Goal: Information Seeking & Learning: Learn about a topic

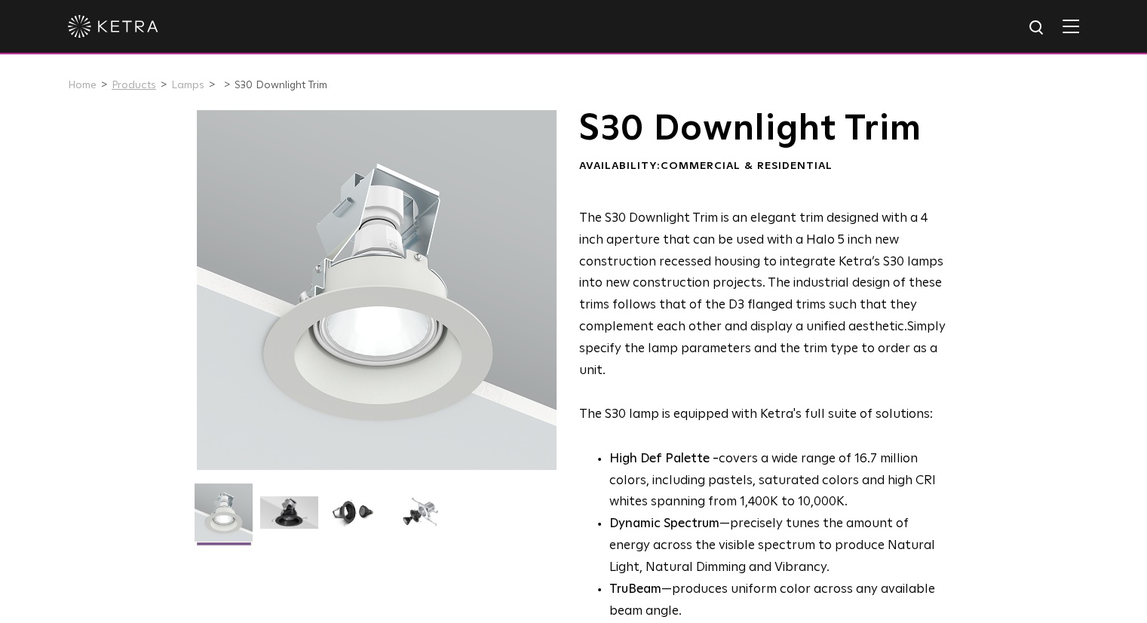
click at [122, 87] on link "Products" at bounding box center [134, 85] width 44 height 11
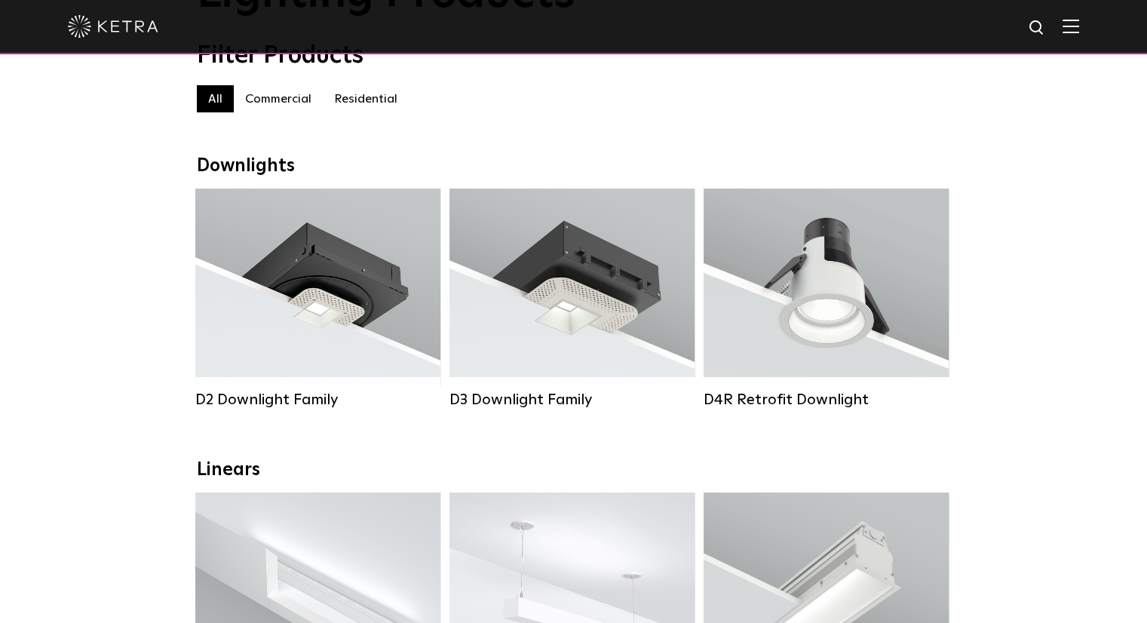
scroll to position [151, 0]
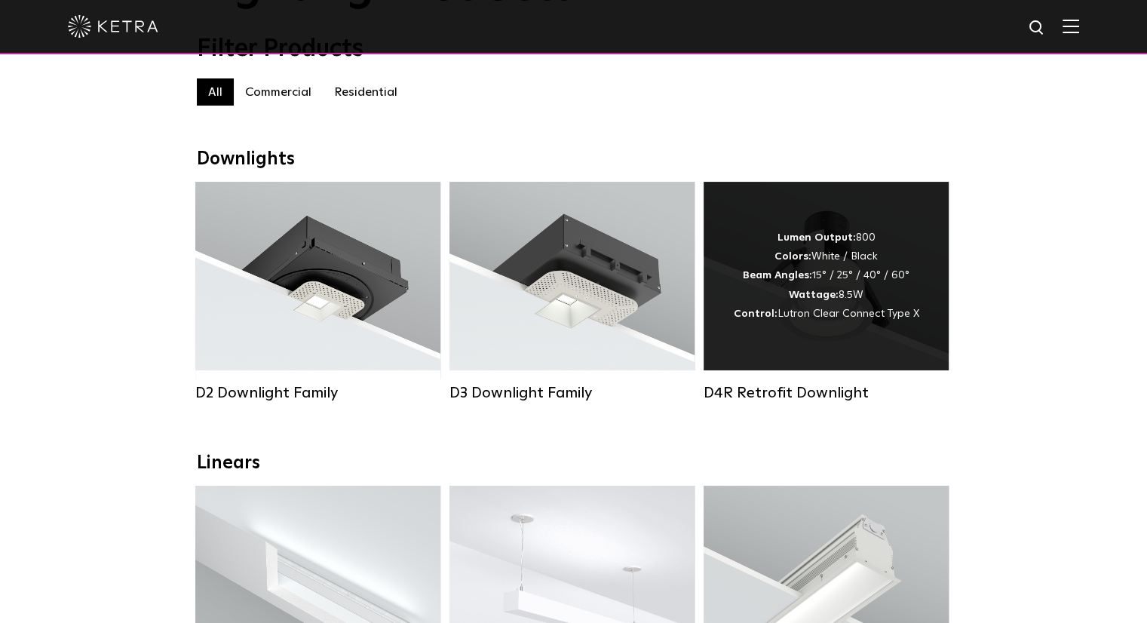
click at [810, 332] on div "Lumen Output: 800 Colors: White / Black Beam Angles: 15° / 25° / 40° / 60° Watt…" at bounding box center [825, 276] width 245 height 188
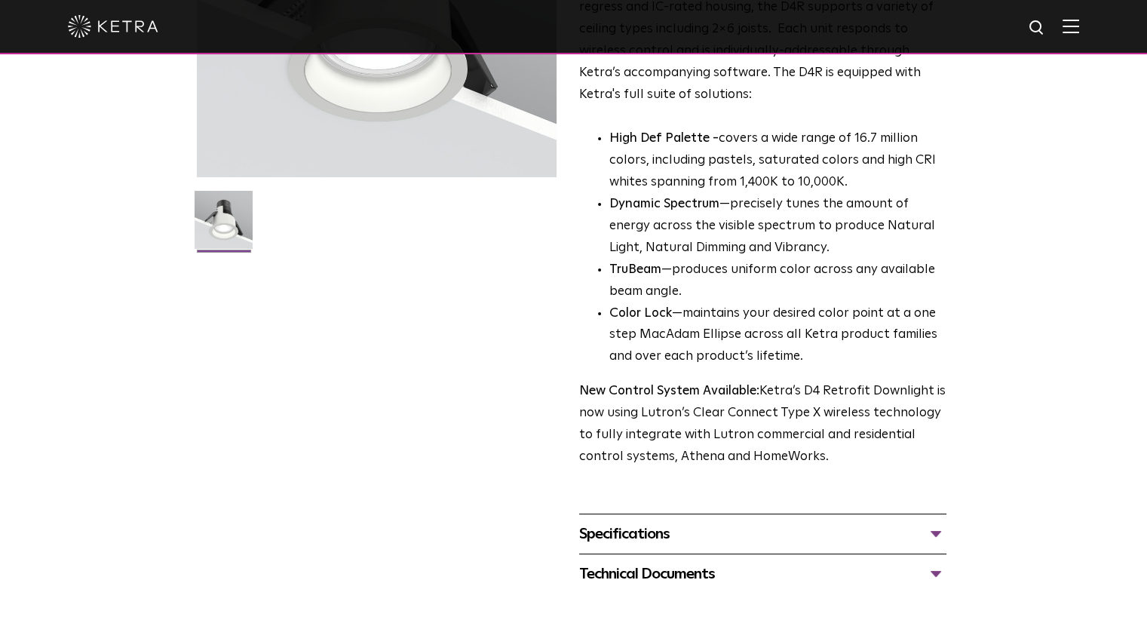
scroll to position [377, 0]
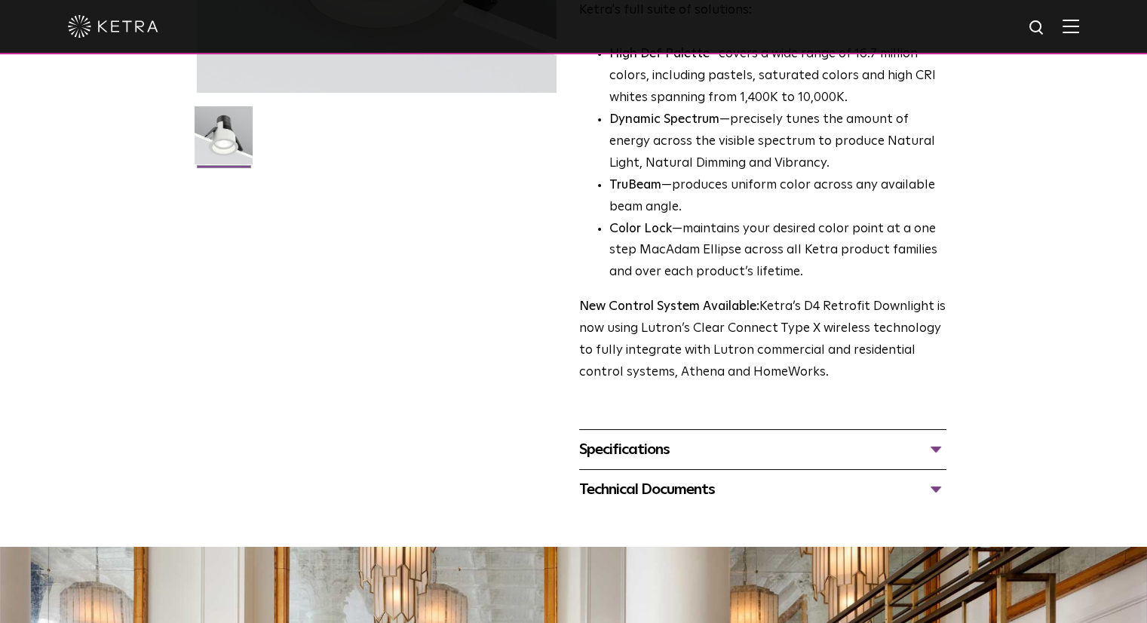
click at [673, 492] on div "Technical Documents" at bounding box center [762, 489] width 367 height 24
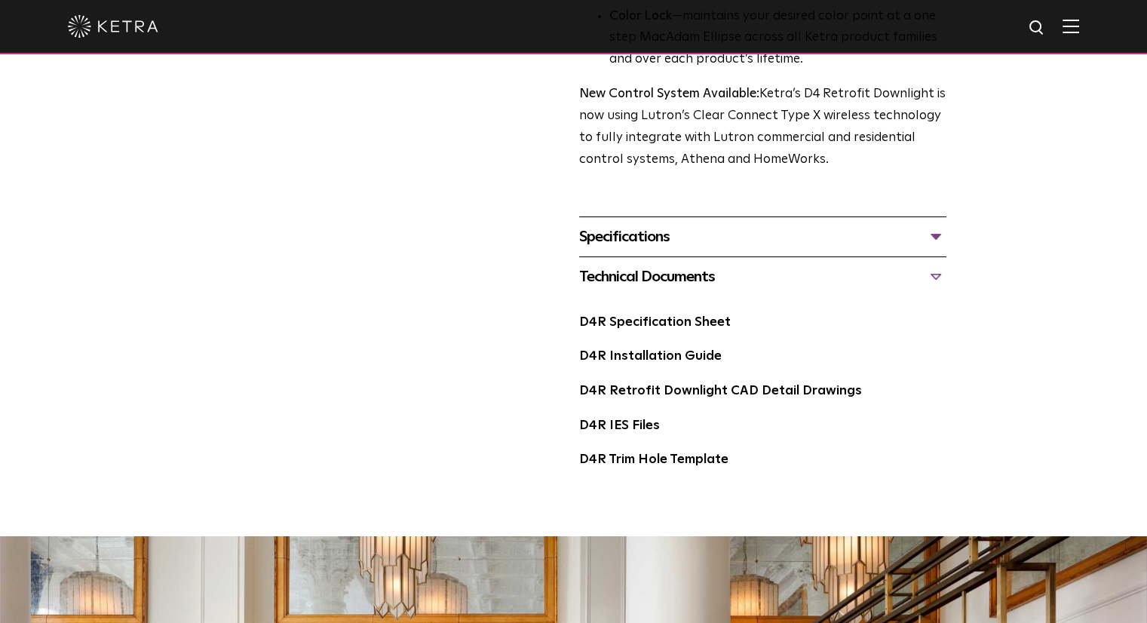
scroll to position [603, 0]
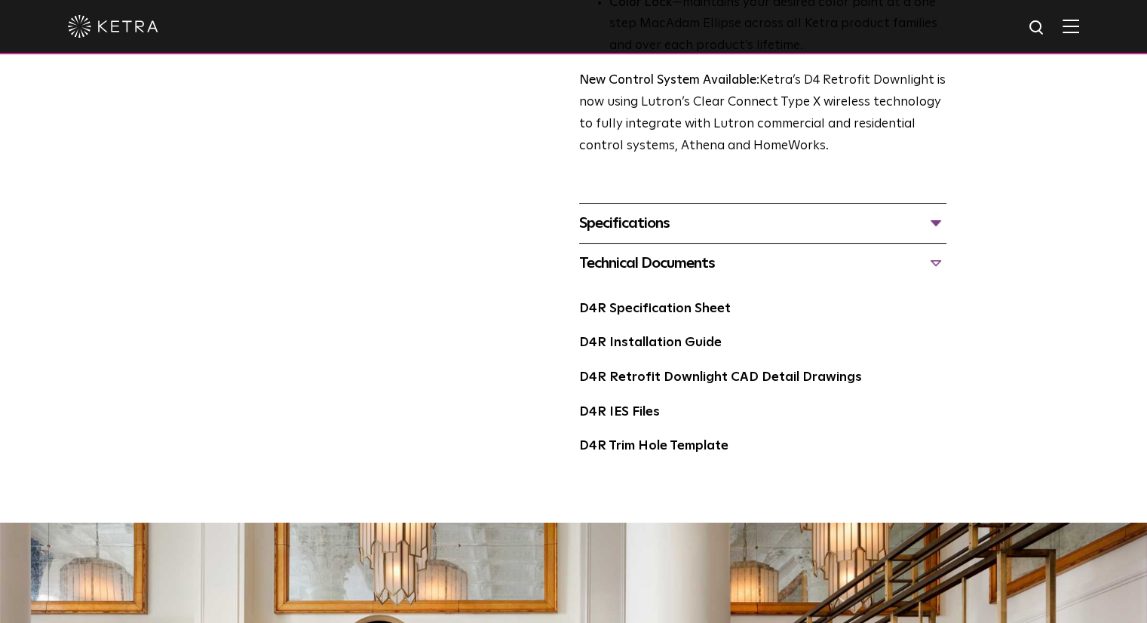
click at [672, 219] on div "Specifications" at bounding box center [762, 223] width 367 height 24
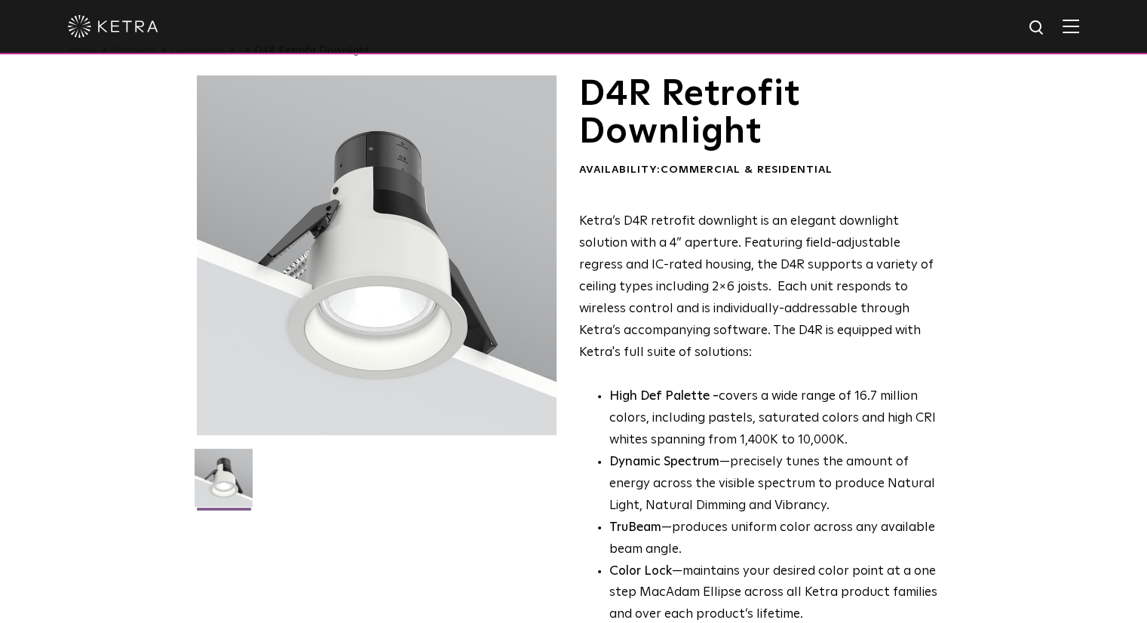
scroll to position [0, 0]
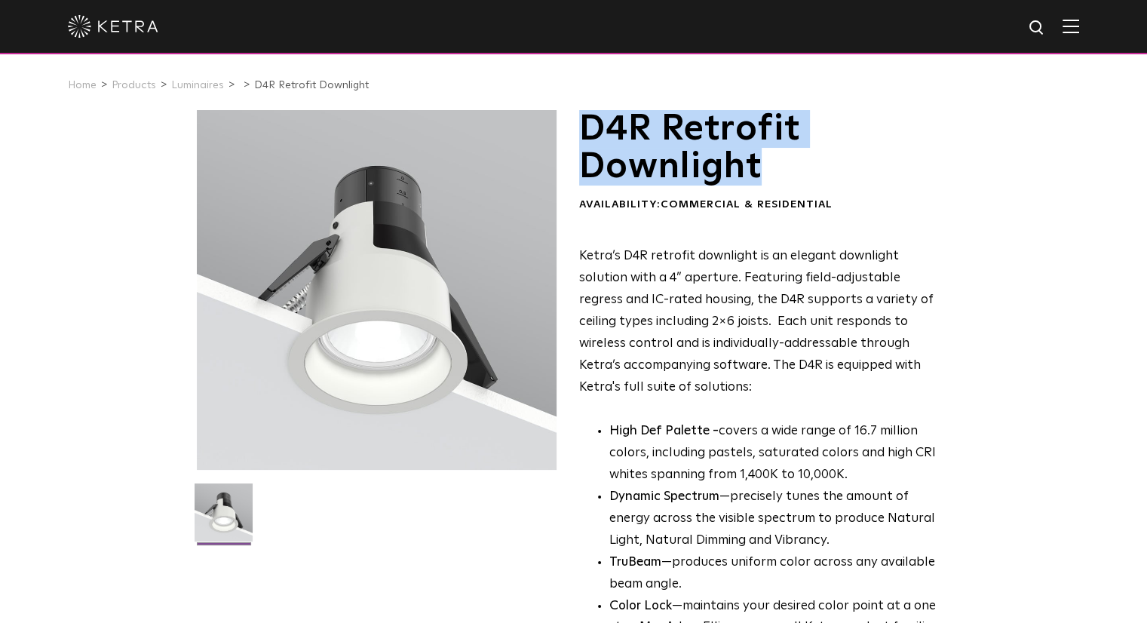
drag, startPoint x: 587, startPoint y: 128, endPoint x: 838, endPoint y: 173, distance: 254.9
click at [838, 173] on h1 "D4R Retrofit Downlight" at bounding box center [762, 148] width 367 height 76
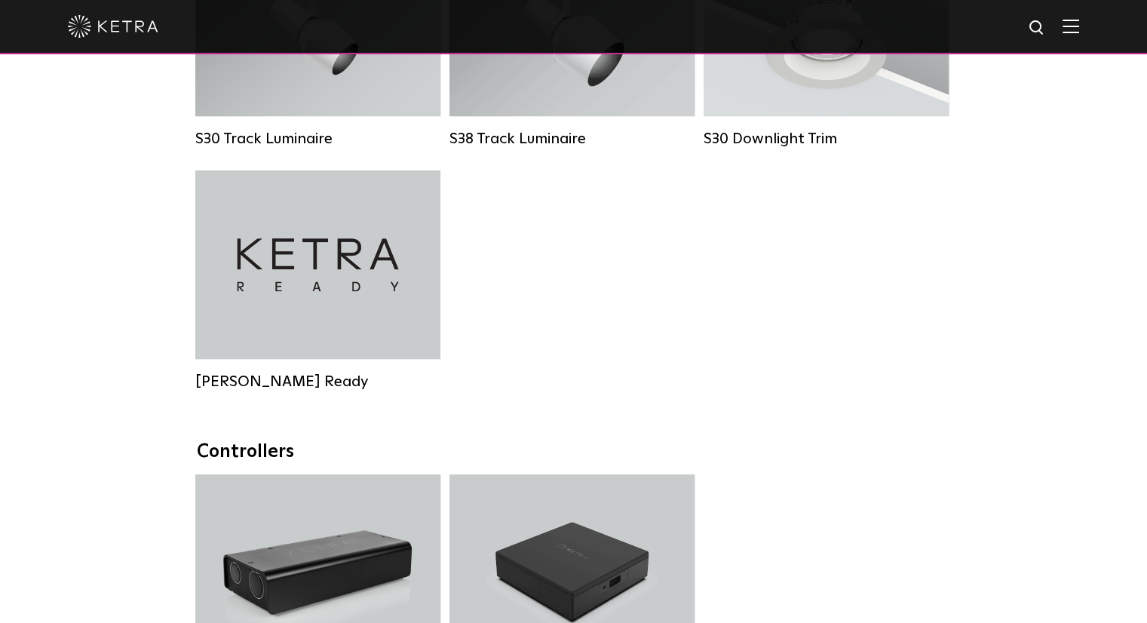
scroll to position [1357, 0]
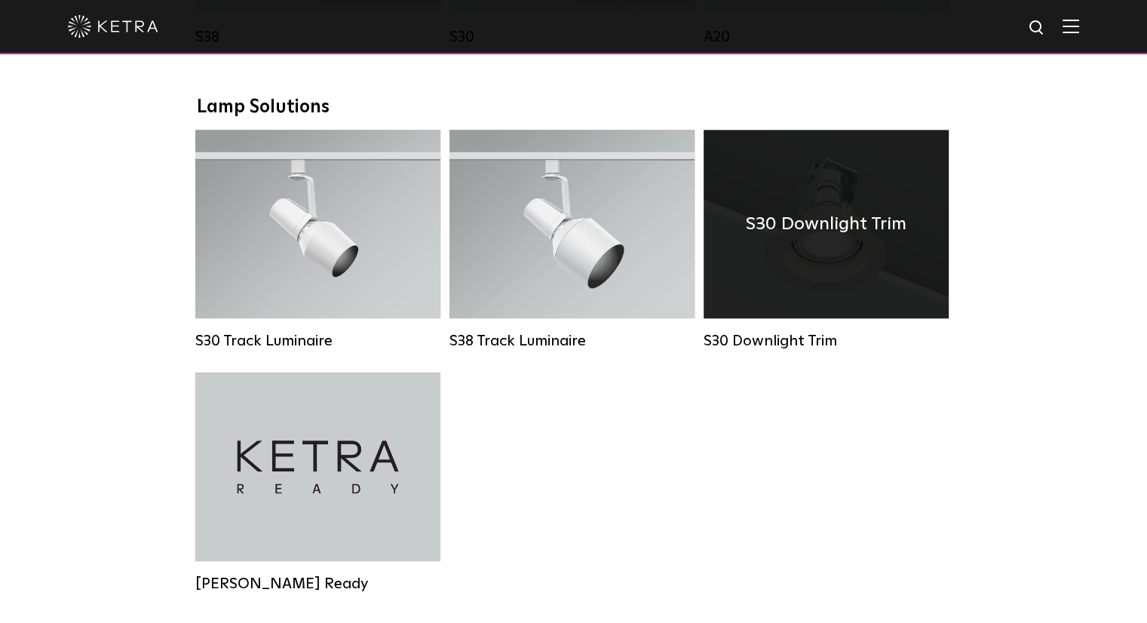
click at [781, 286] on div "S30 Downlight Trim" at bounding box center [825, 224] width 245 height 188
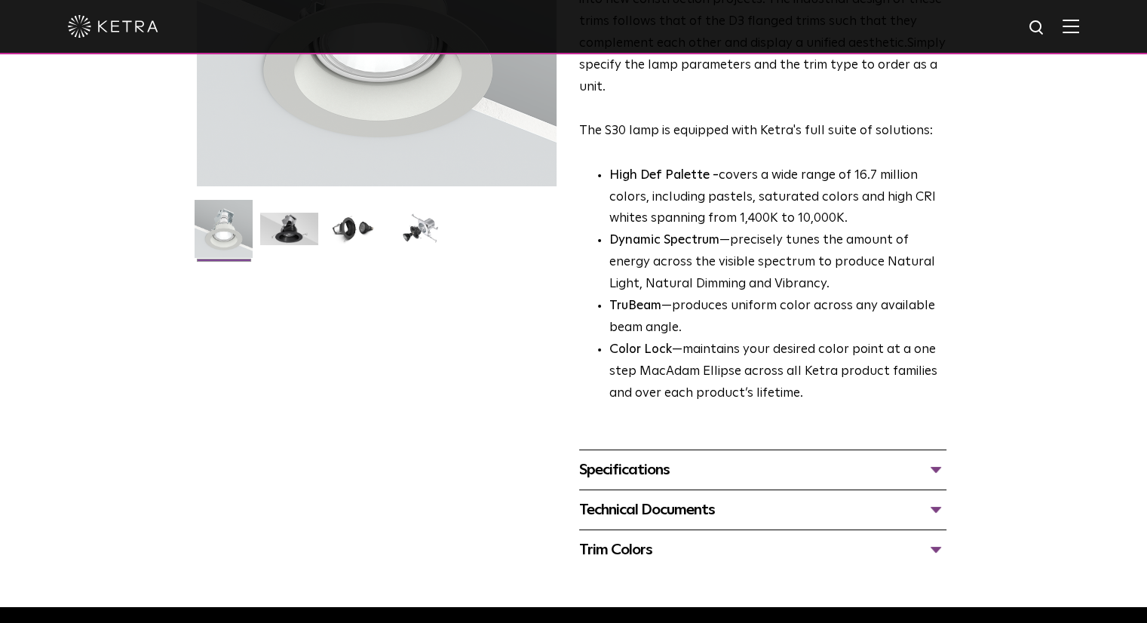
scroll to position [302, 0]
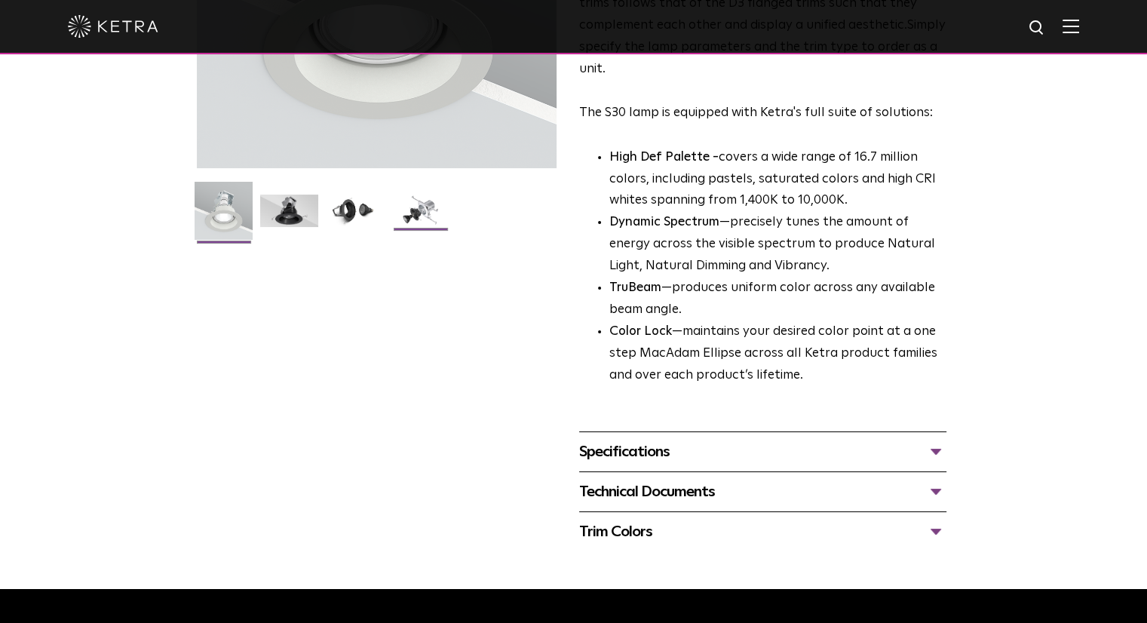
click at [407, 213] on img at bounding box center [420, 216] width 58 height 44
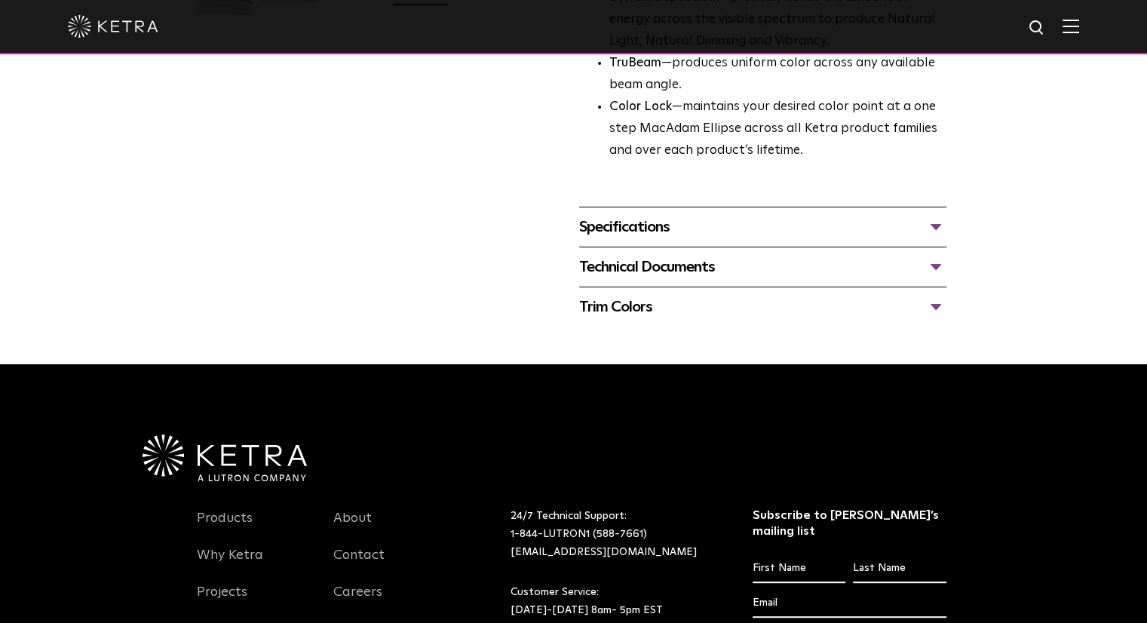
scroll to position [528, 0]
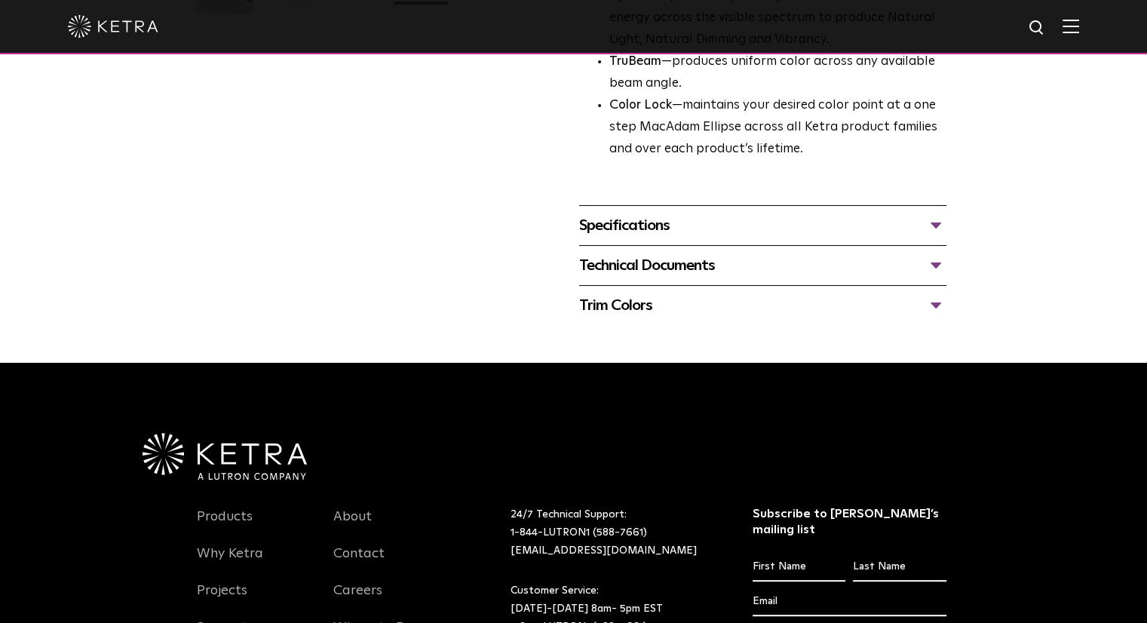
click at [673, 266] on div "Technical Documents" at bounding box center [762, 265] width 367 height 24
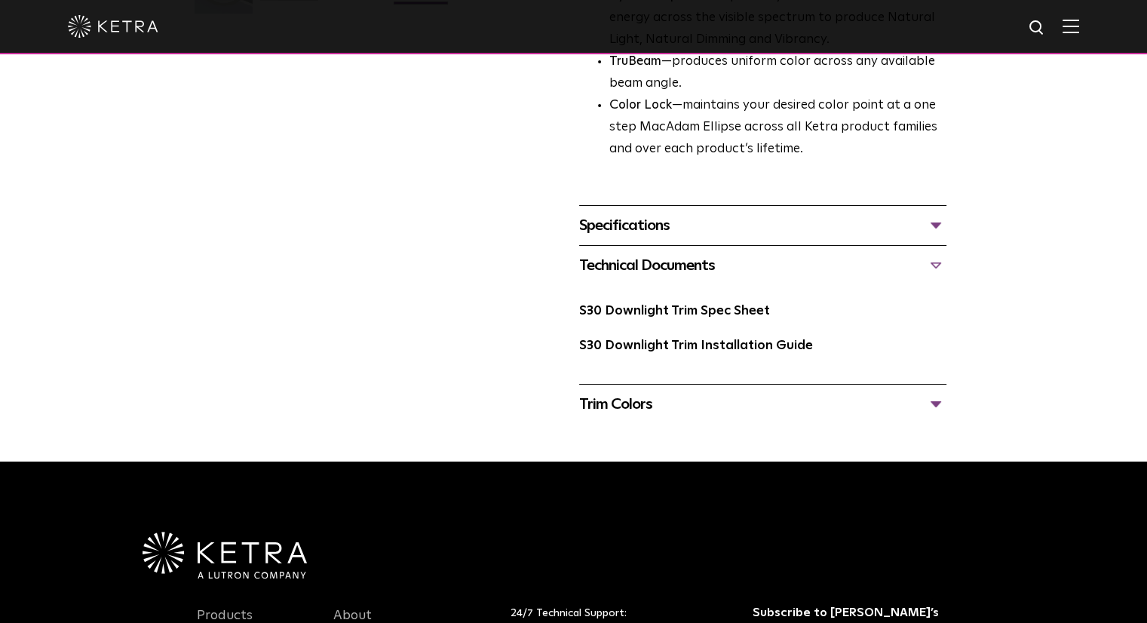
click at [673, 266] on div "Technical Documents" at bounding box center [762, 265] width 367 height 24
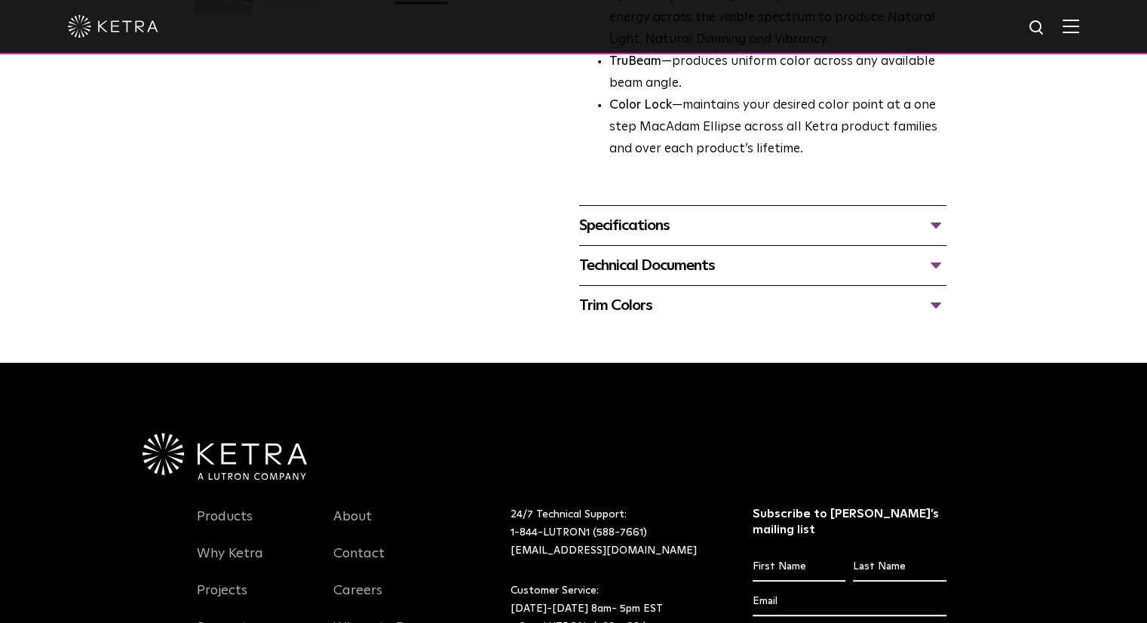
click at [673, 266] on div "Technical Documents" at bounding box center [762, 265] width 367 height 24
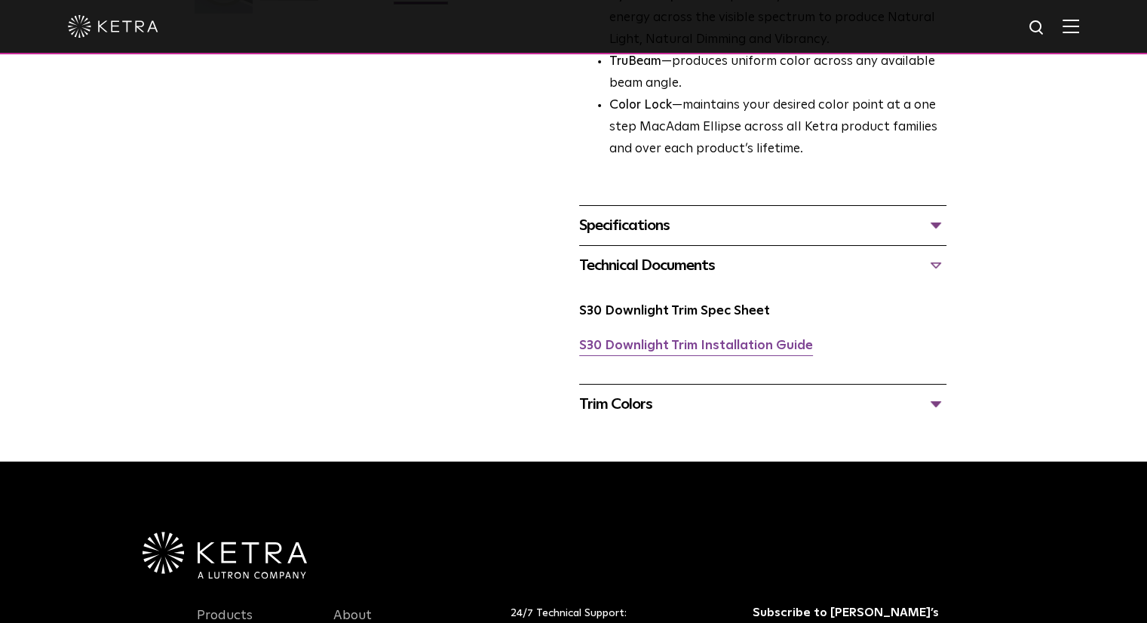
click at [724, 351] on link "S30 Downlight Trim Installation Guide" at bounding box center [696, 345] width 234 height 13
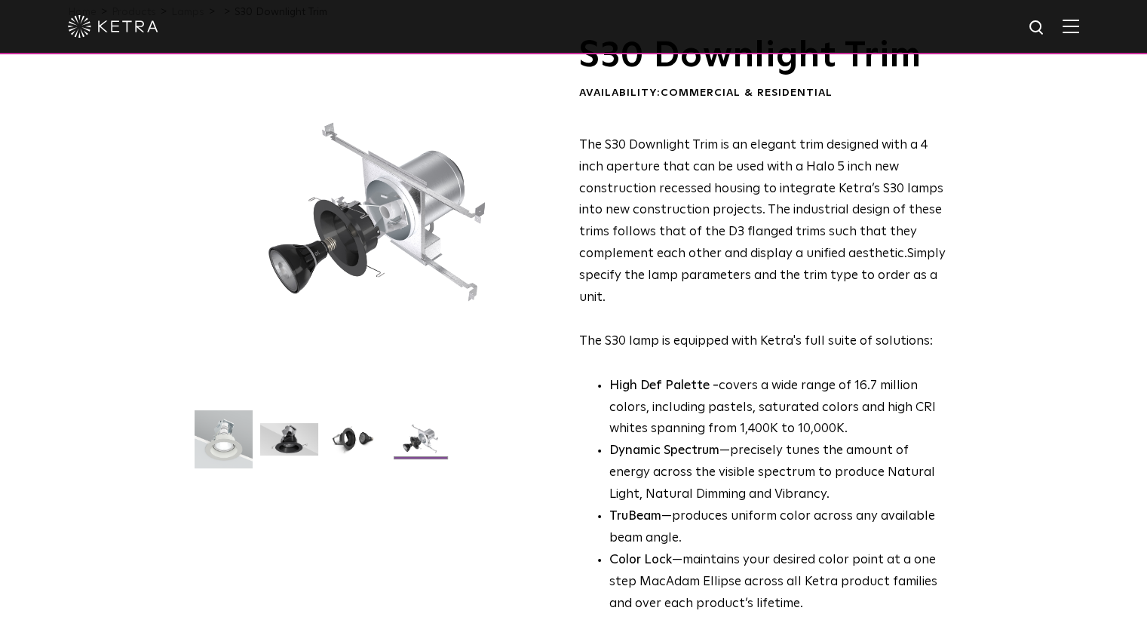
scroll to position [151, 0]
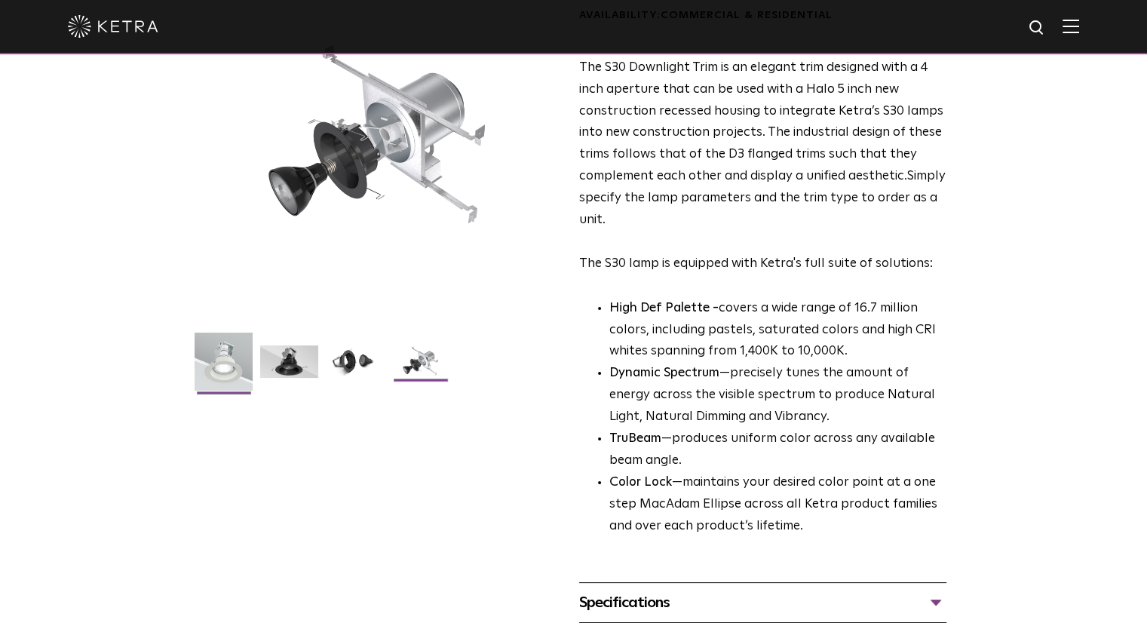
click at [241, 375] on img at bounding box center [223, 366] width 58 height 69
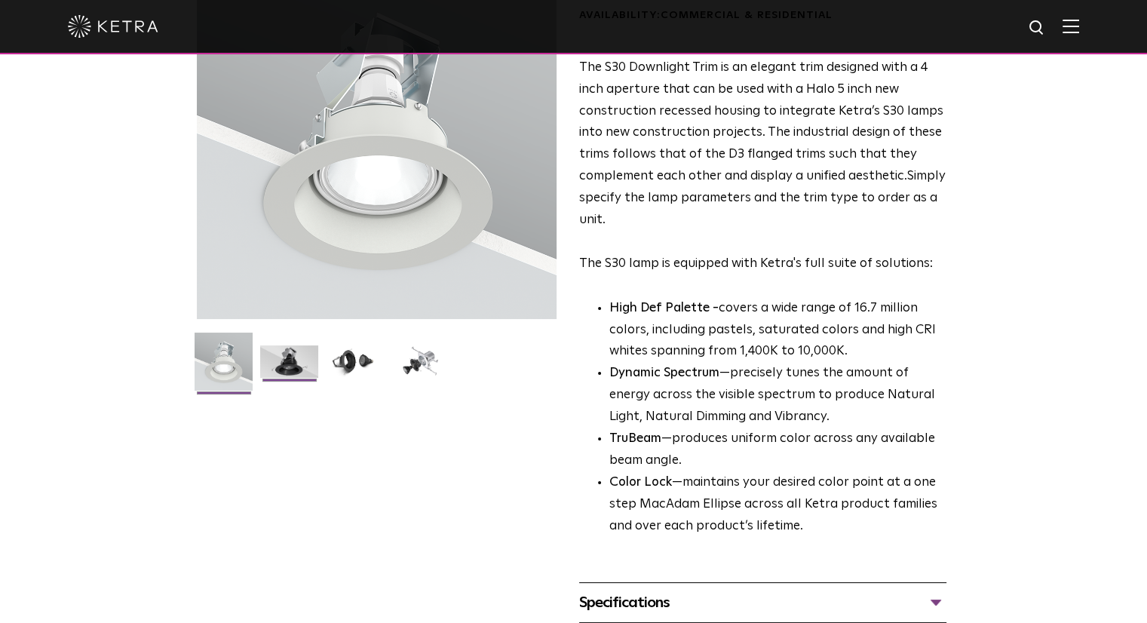
click at [283, 364] on img at bounding box center [289, 367] width 58 height 44
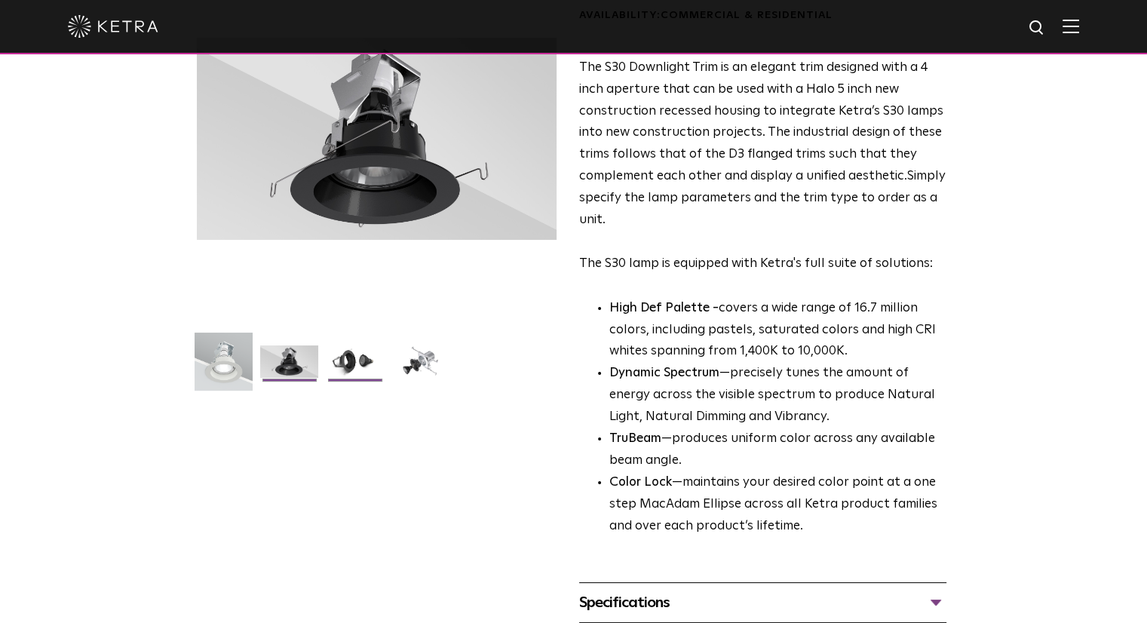
click at [325, 363] on li at bounding box center [355, 367] width 62 height 44
click at [332, 363] on img at bounding box center [355, 367] width 58 height 44
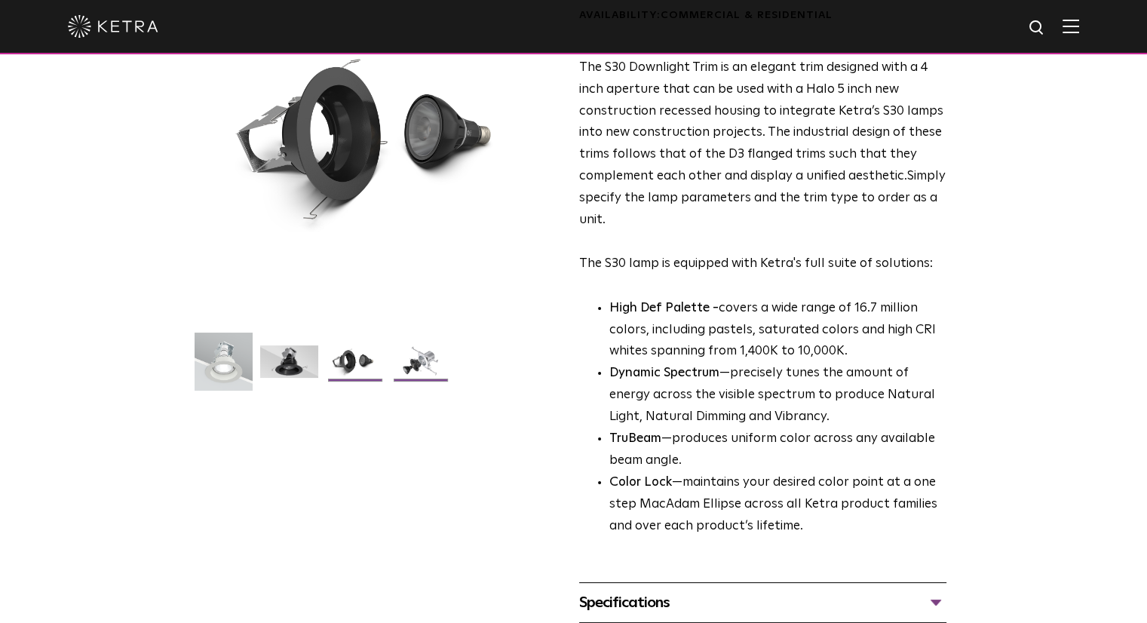
click at [419, 370] on img at bounding box center [420, 367] width 58 height 44
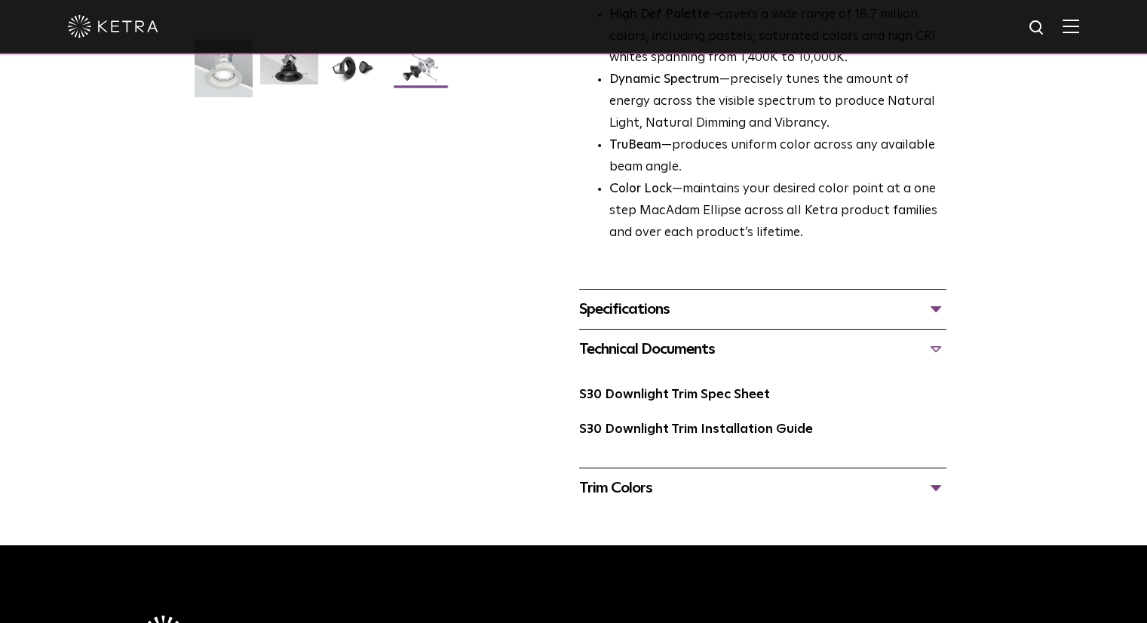
scroll to position [452, 0]
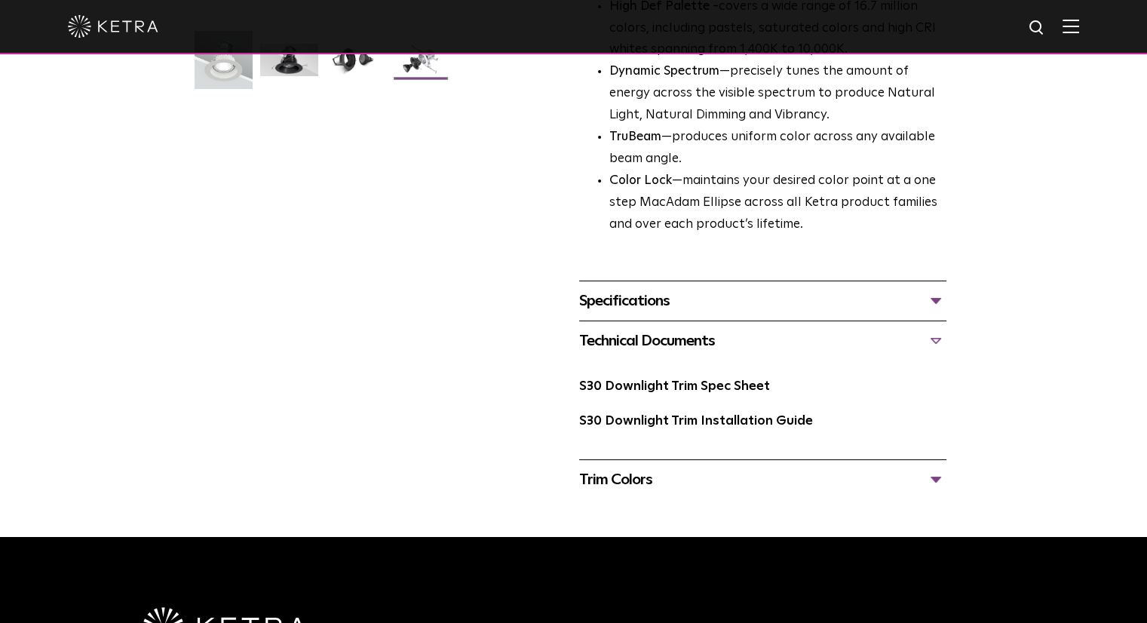
click at [651, 304] on div "Specifications" at bounding box center [762, 301] width 367 height 24
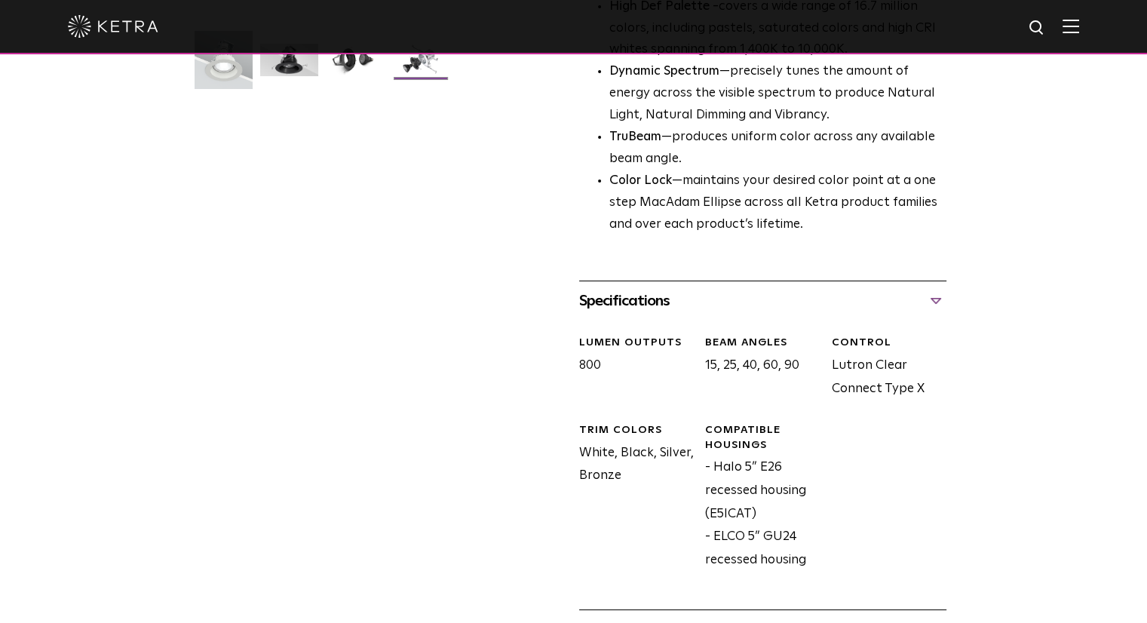
click at [739, 521] on div "Compatible Housings - Halo 5” E26 recessed housing (E5ICAT) - ELCO 5” GU24 rece…" at bounding box center [757, 497] width 126 height 149
drag, startPoint x: 715, startPoint y: 540, endPoint x: 817, endPoint y: 562, distance: 104.8
click at [817, 562] on div "Compatible Housings - Halo 5” E26 recessed housing (E5ICAT) - ELCO 5” GU24 rece…" at bounding box center [757, 497] width 126 height 149
click at [778, 473] on div "Compatible Housings - Halo 5” E26 recessed housing (E5ICAT) - ELCO 5” GU24 rece…" at bounding box center [757, 497] width 126 height 149
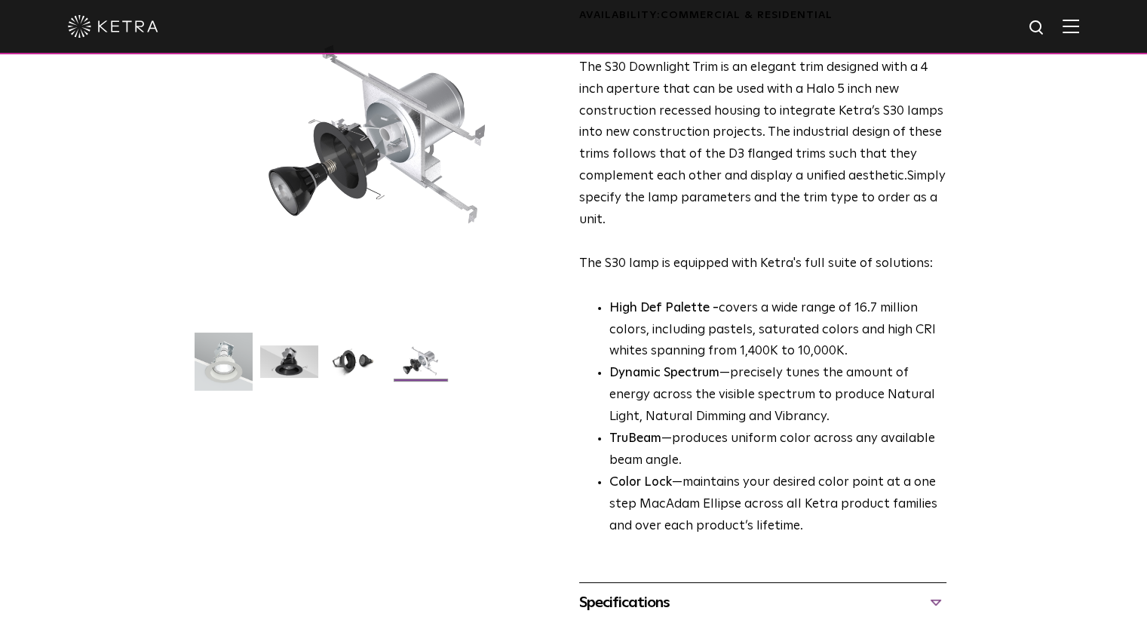
scroll to position [0, 0]
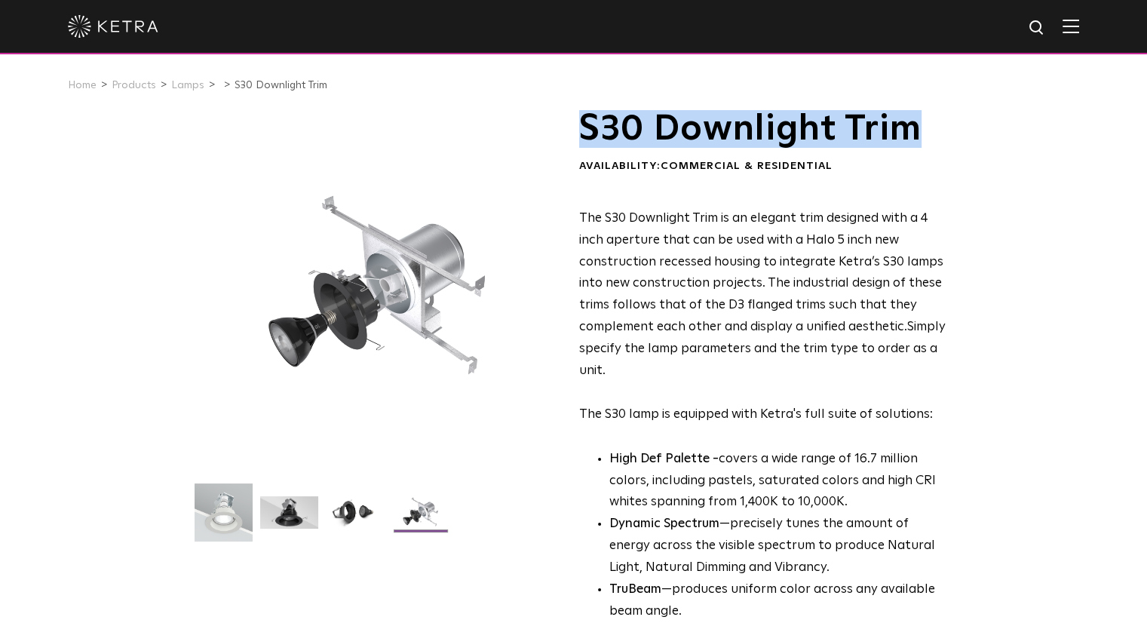
drag, startPoint x: 580, startPoint y: 121, endPoint x: 1008, endPoint y: 133, distance: 427.6
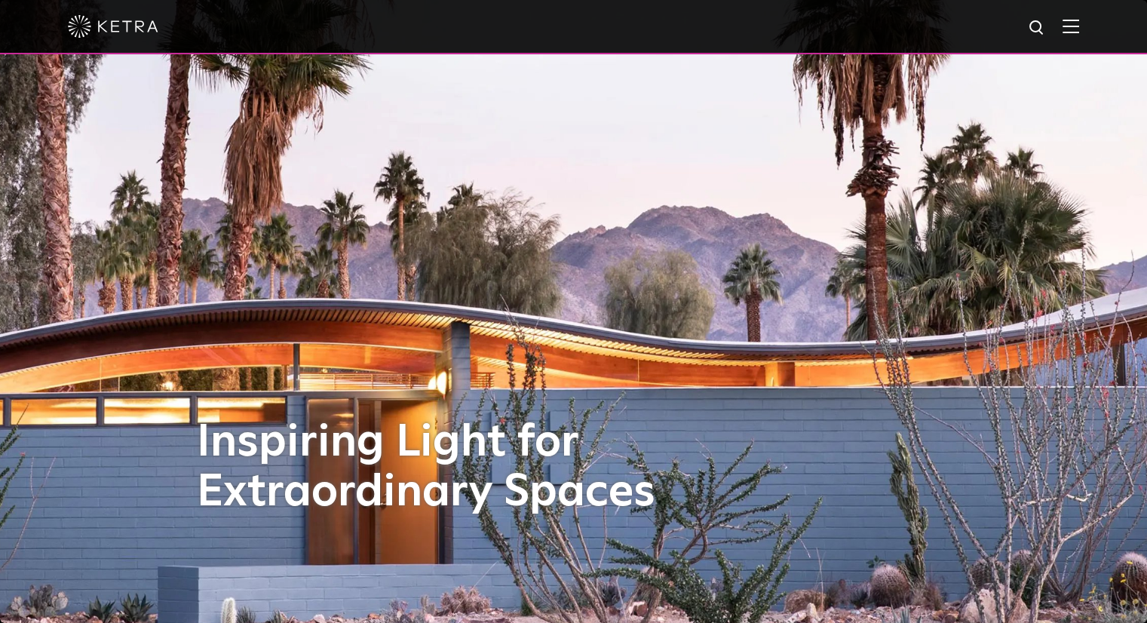
click at [1079, 27] on img at bounding box center [1070, 26] width 17 height 14
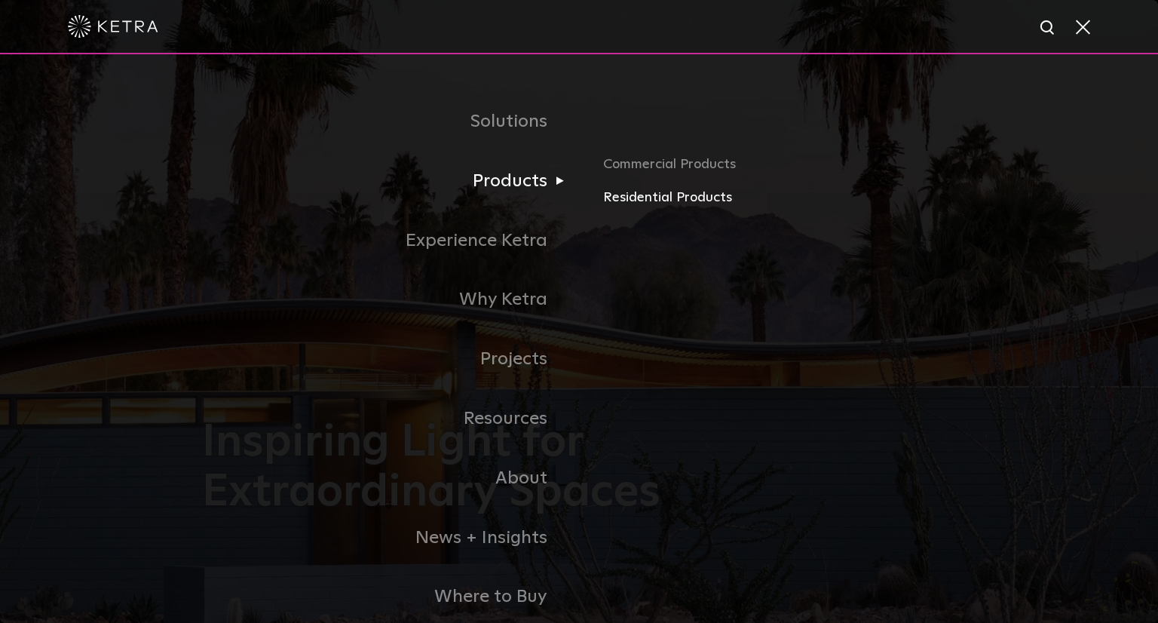
click at [660, 202] on link "Residential Products" at bounding box center [779, 198] width 353 height 22
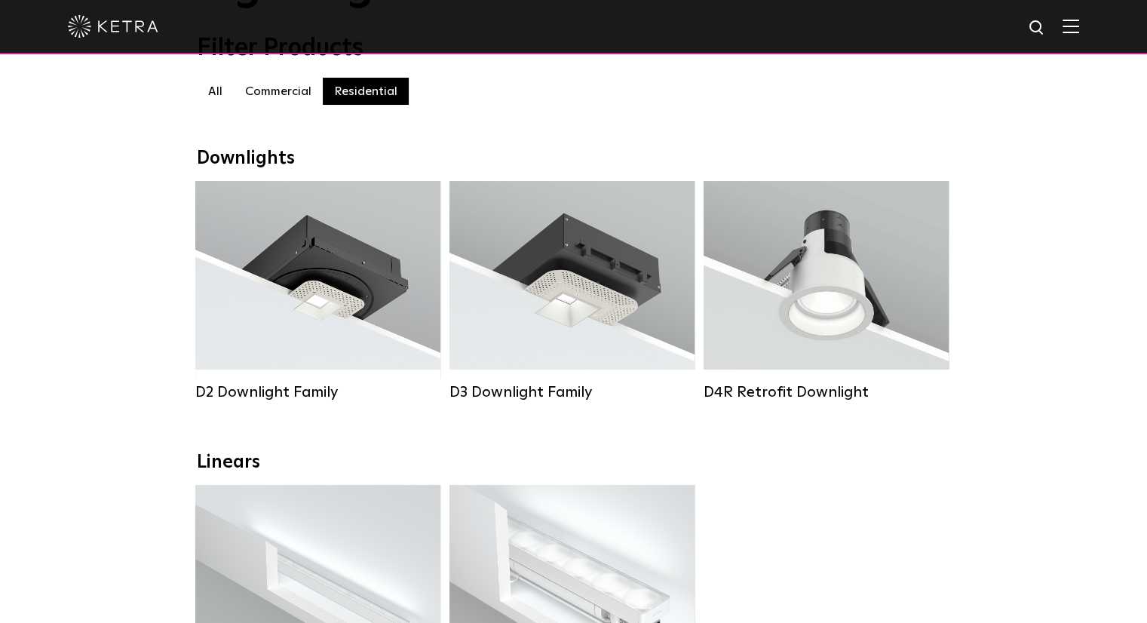
scroll to position [75, 0]
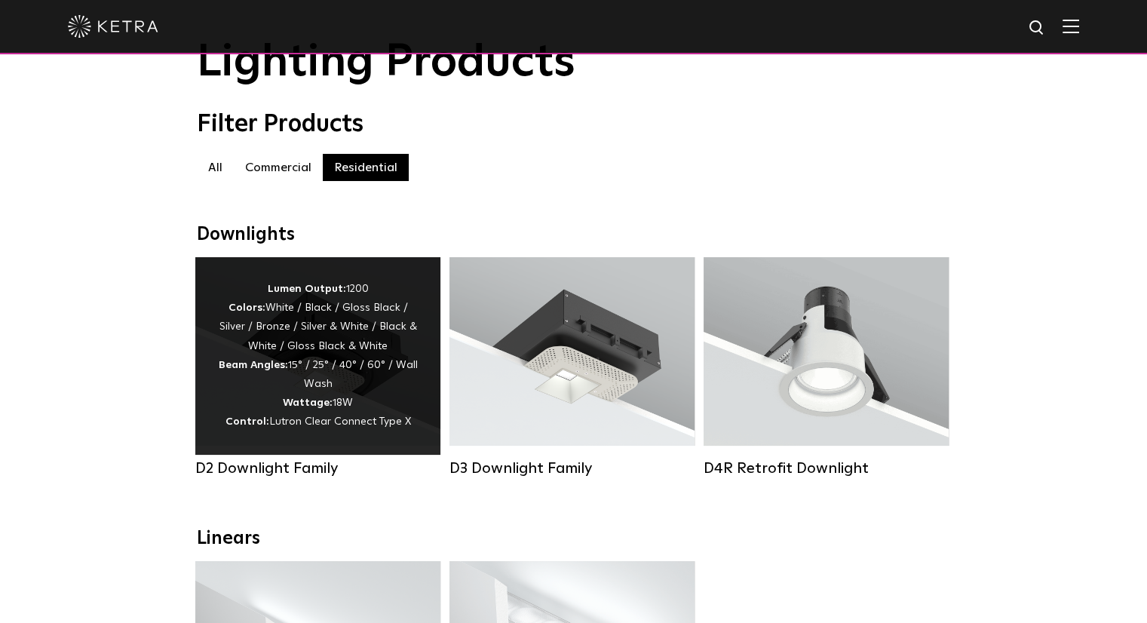
click at [374, 299] on div "Lumen Output: 1200 Colors: White / Black / Gloss Black / Silver / Bronze / Silv…" at bounding box center [318, 356] width 200 height 152
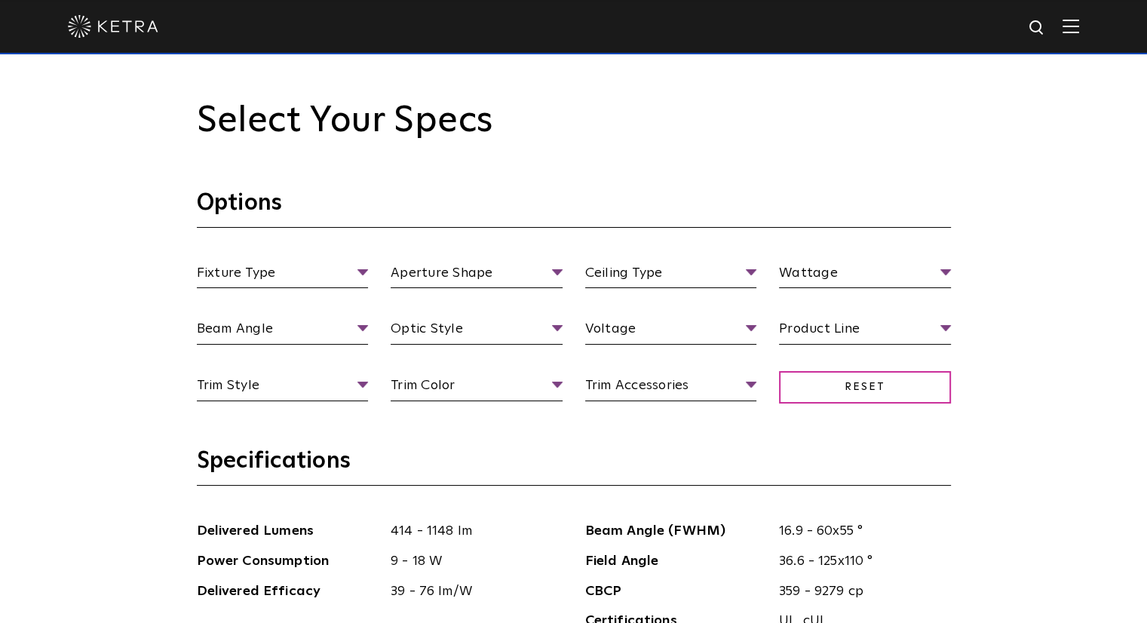
scroll to position [1432, 0]
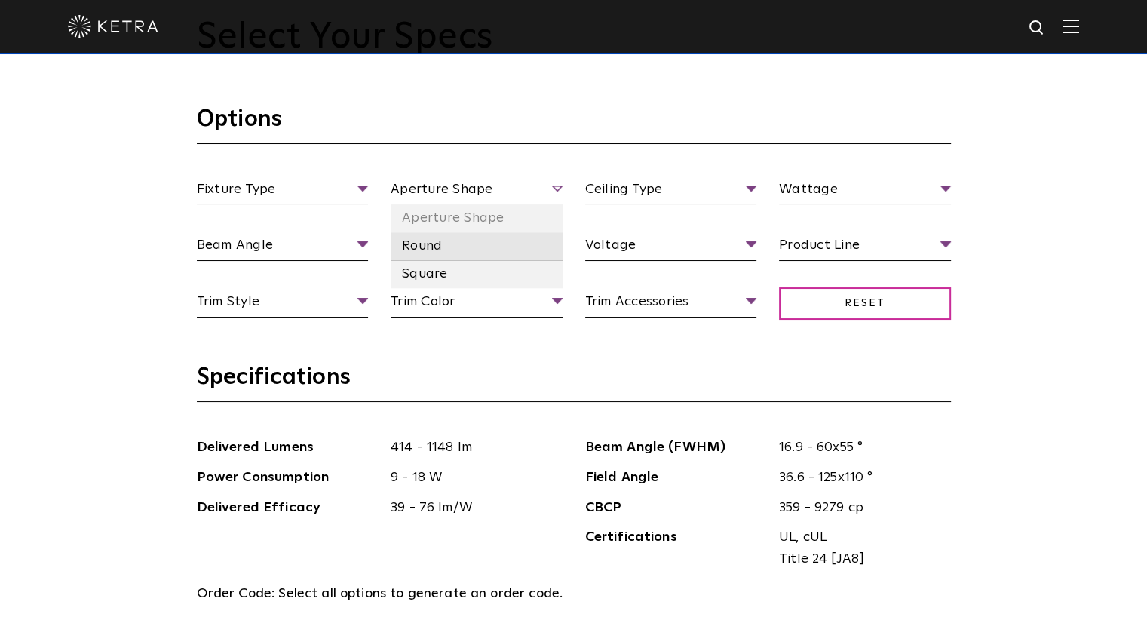
click at [442, 239] on li "Round" at bounding box center [477, 246] width 172 height 28
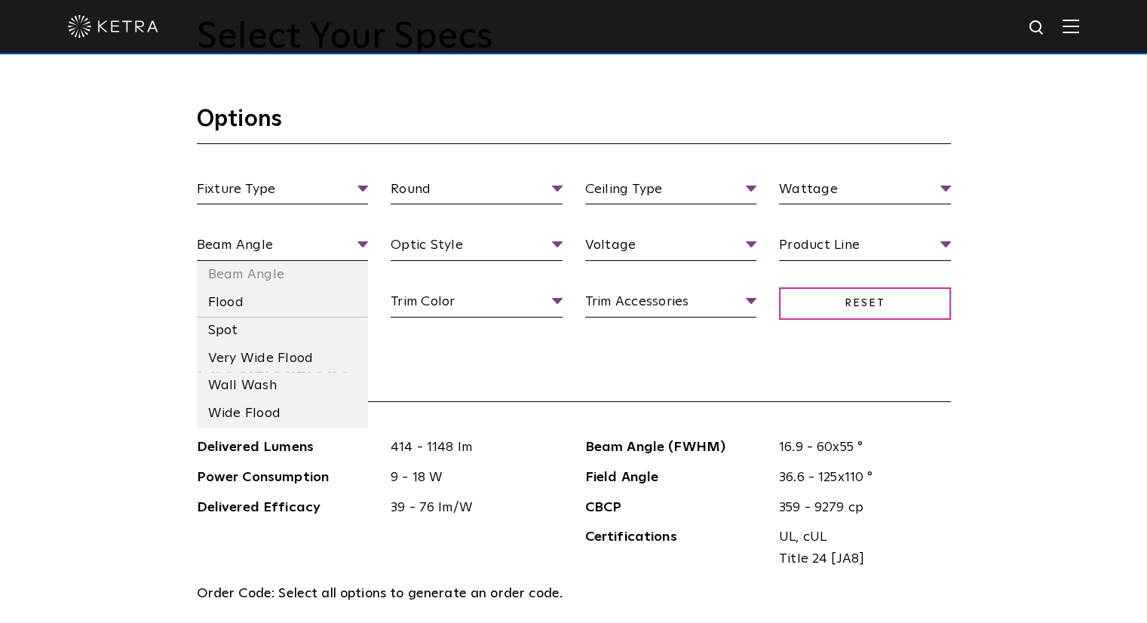
click at [237, 305] on li "Flood" at bounding box center [283, 303] width 172 height 28
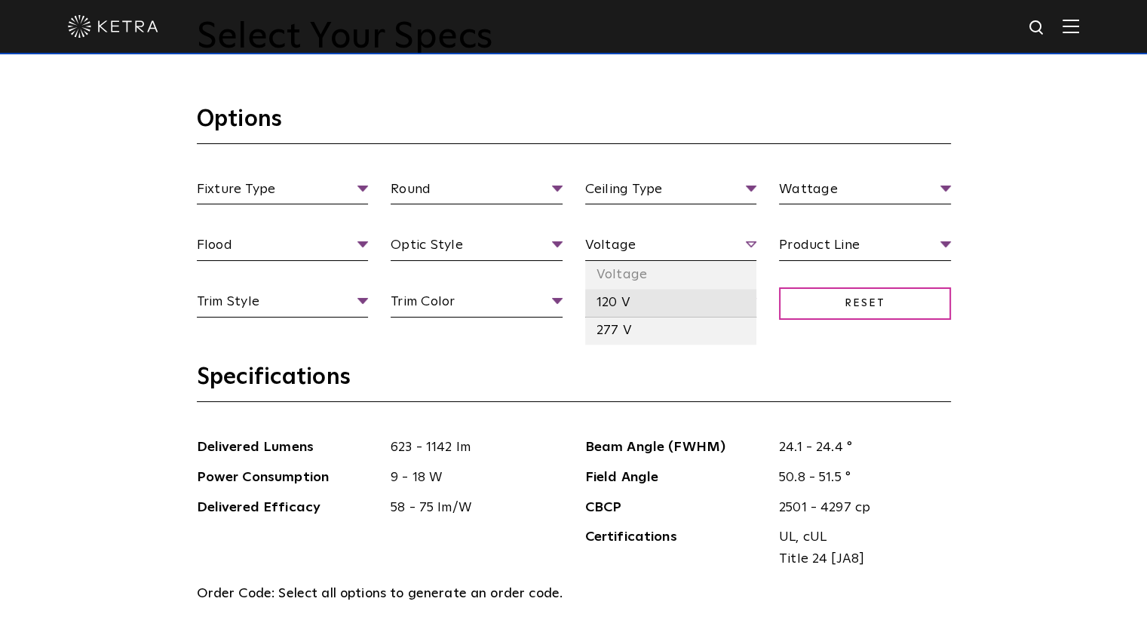
click at [620, 308] on li "120 V" at bounding box center [671, 303] width 172 height 28
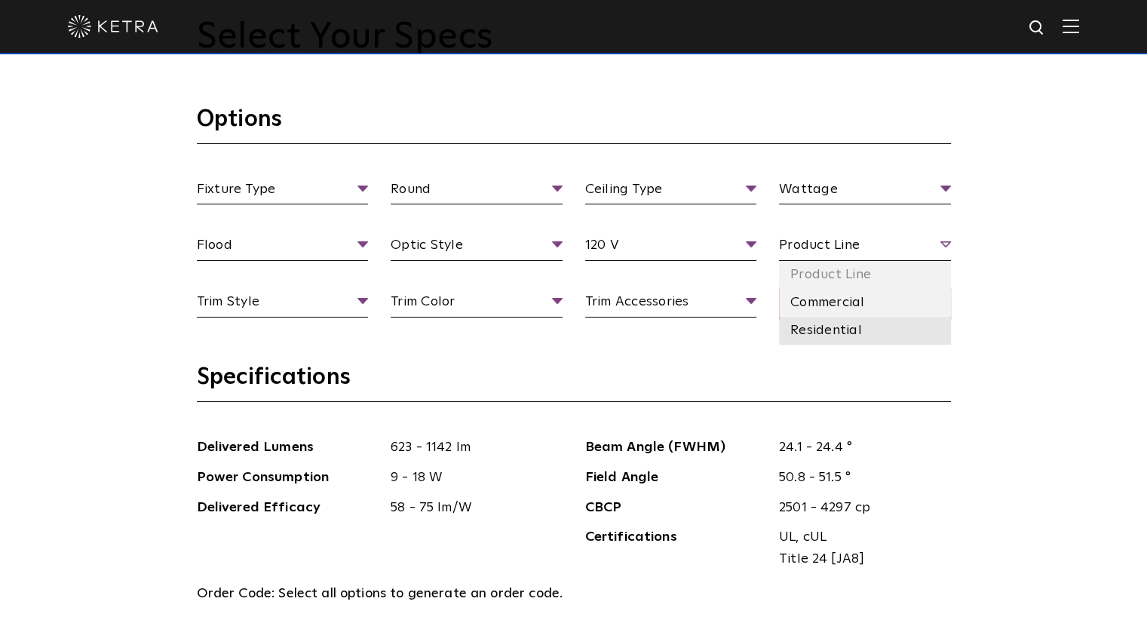
click at [838, 329] on li "Residential" at bounding box center [865, 331] width 172 height 28
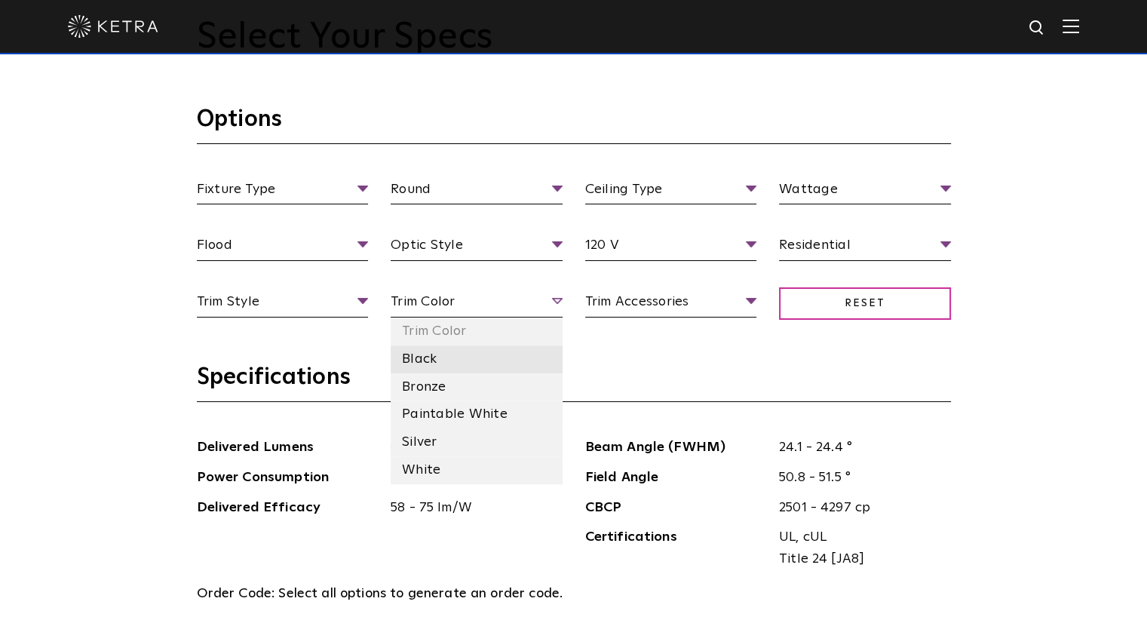
click at [425, 357] on li "Black" at bounding box center [477, 359] width 172 height 28
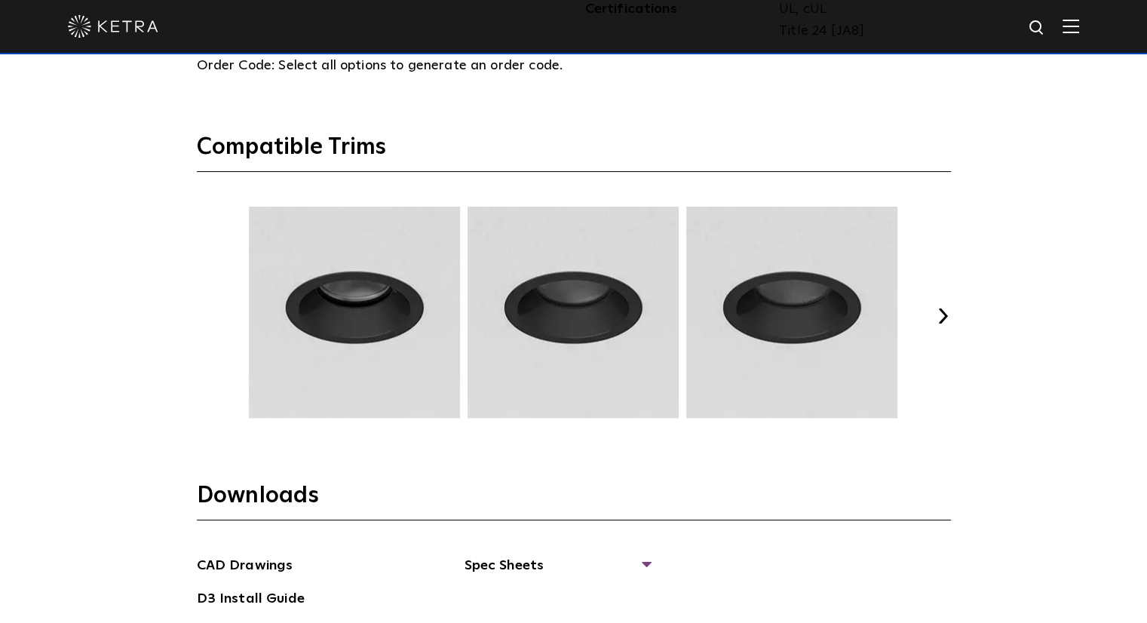
scroll to position [1960, 0]
click at [946, 317] on button "Next" at bounding box center [943, 315] width 15 height 15
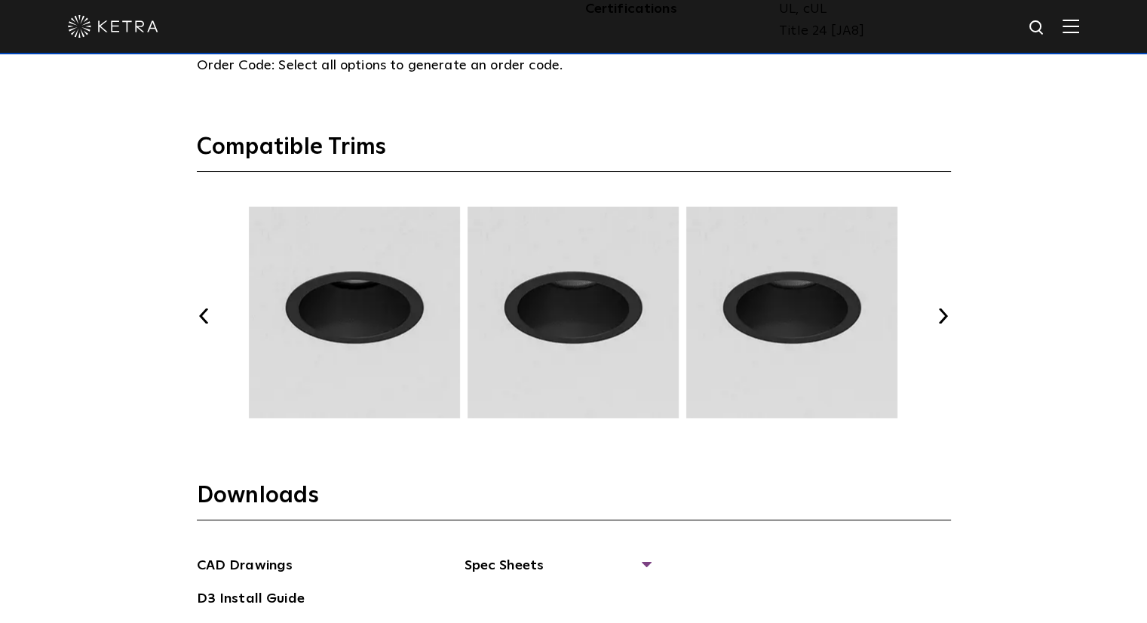
click at [946, 317] on button "Next" at bounding box center [943, 315] width 15 height 15
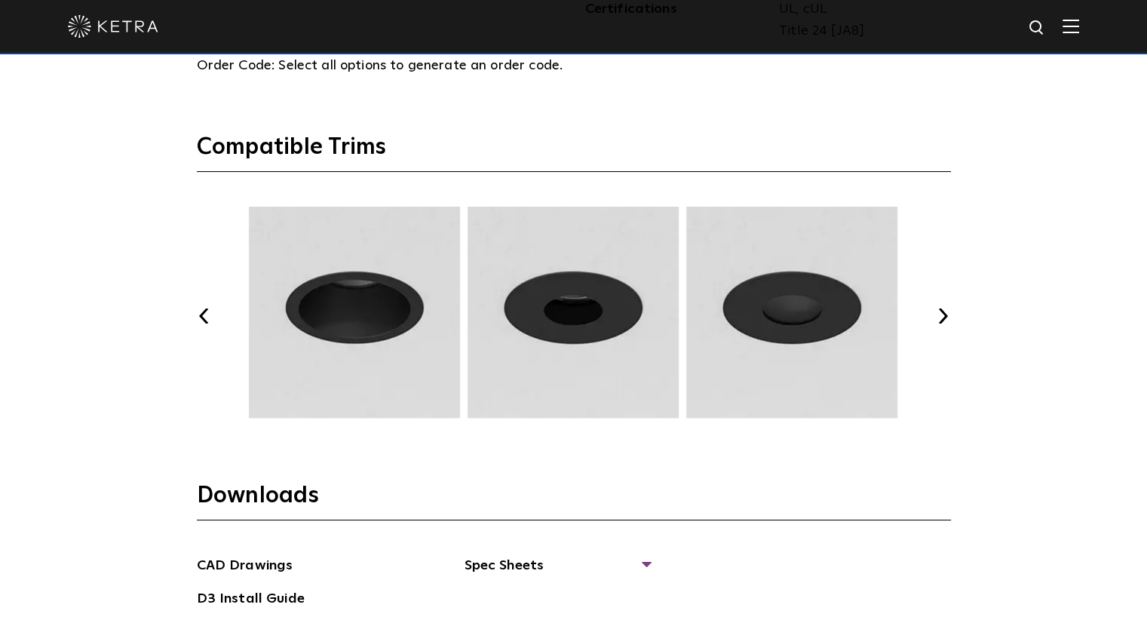
click at [946, 317] on button "Next" at bounding box center [943, 315] width 15 height 15
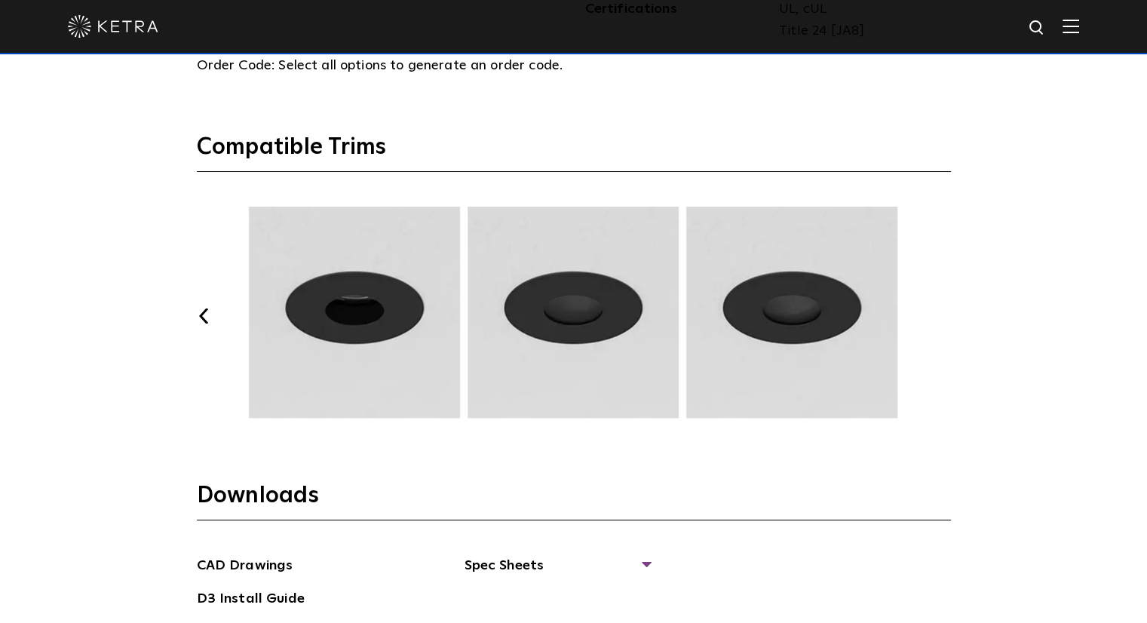
click at [946, 317] on button "Next" at bounding box center [943, 315] width 15 height 15
click at [198, 310] on button "Previous" at bounding box center [204, 315] width 15 height 15
click at [204, 317] on button "Previous" at bounding box center [204, 315] width 15 height 15
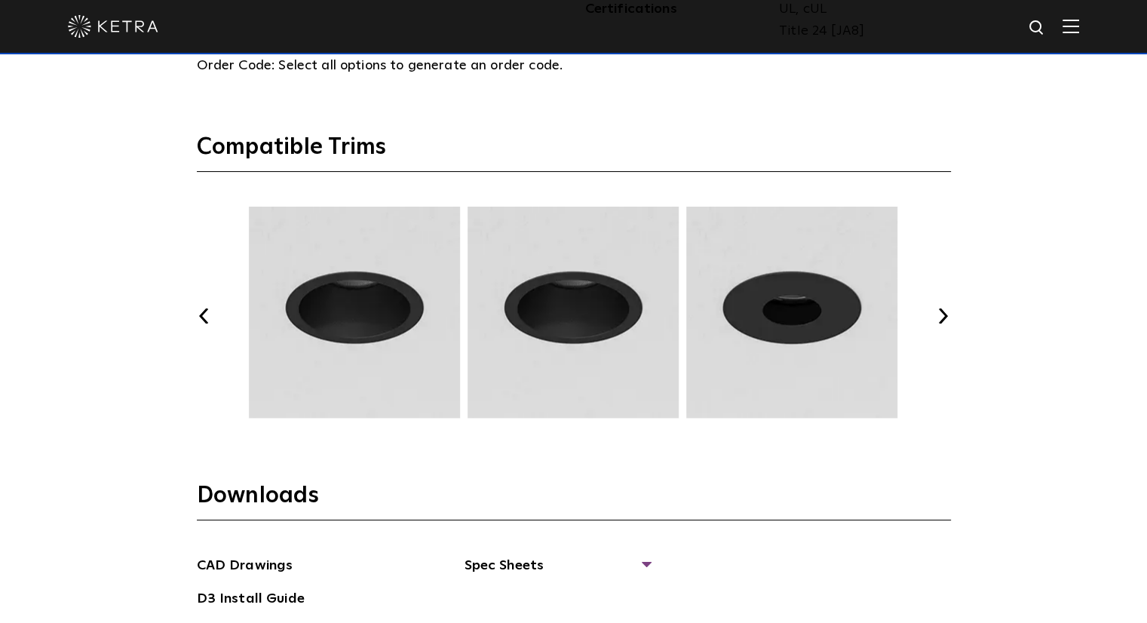
click at [204, 317] on button "Previous" at bounding box center [204, 315] width 15 height 15
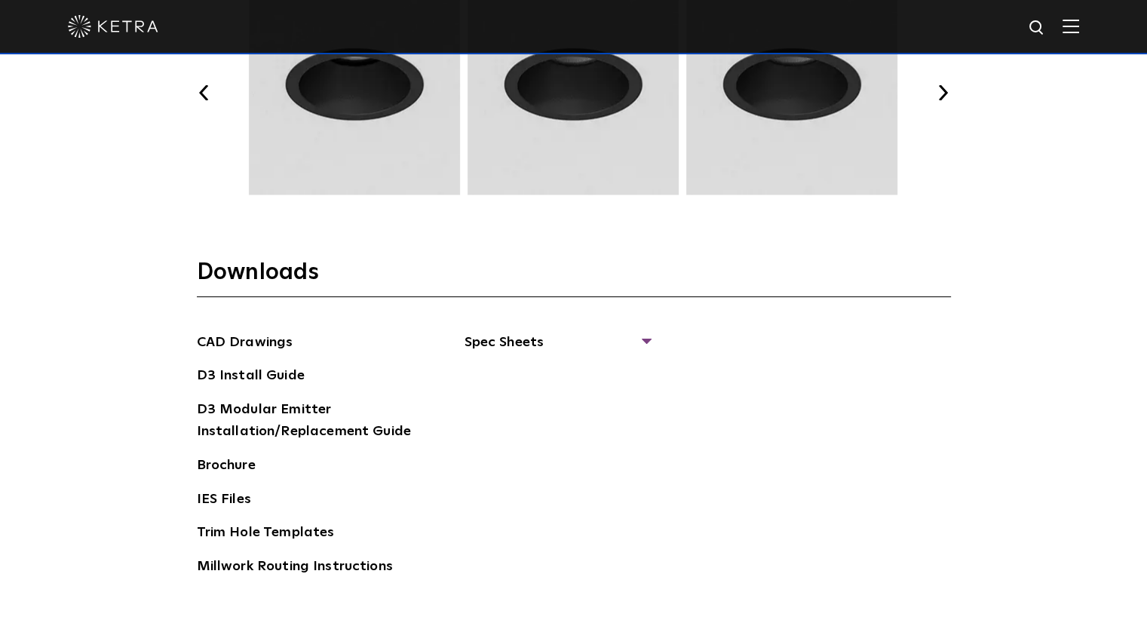
scroll to position [2186, 0]
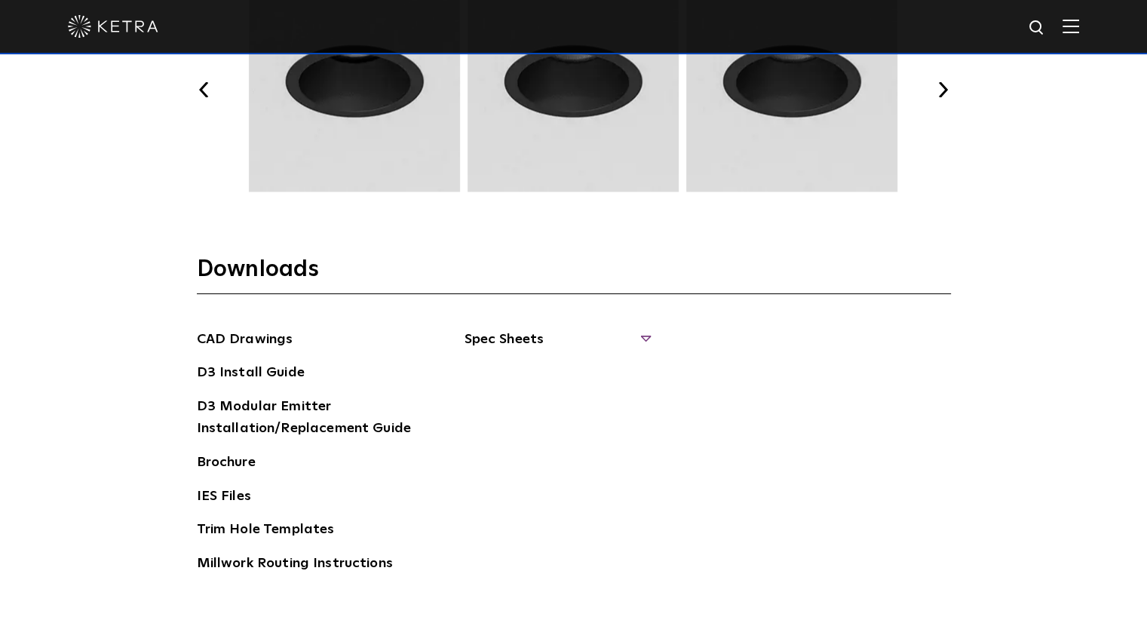
click at [500, 329] on span "Spec Sheets" at bounding box center [556, 345] width 185 height 33
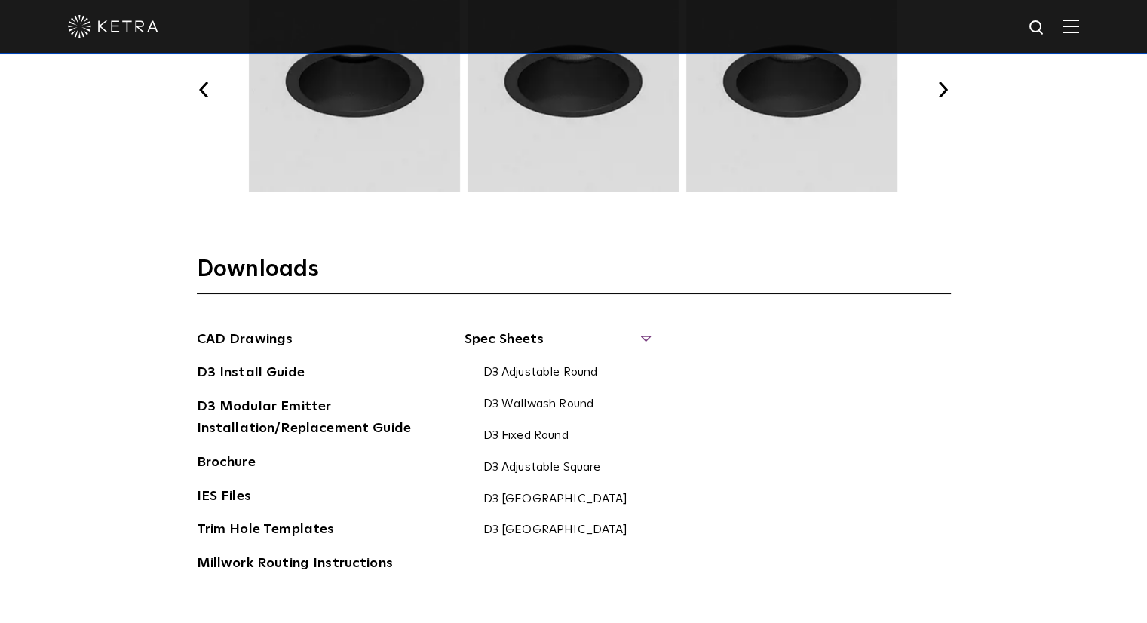
scroll to position [1960, 0]
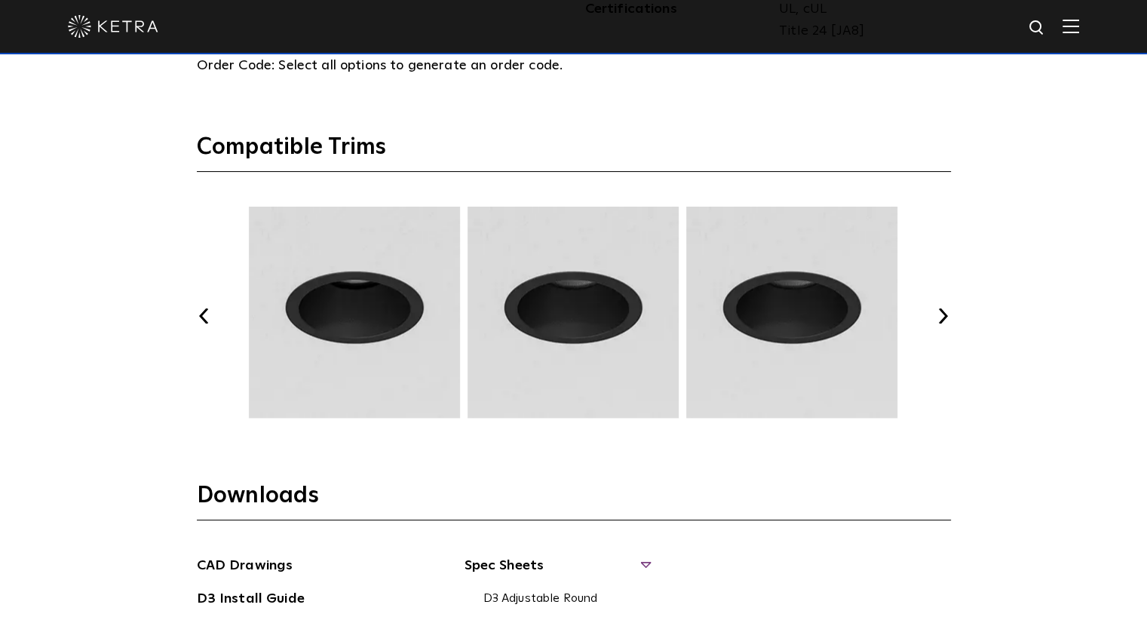
click at [939, 314] on button "Next" at bounding box center [943, 315] width 15 height 15
click at [945, 311] on button "Next" at bounding box center [943, 315] width 15 height 15
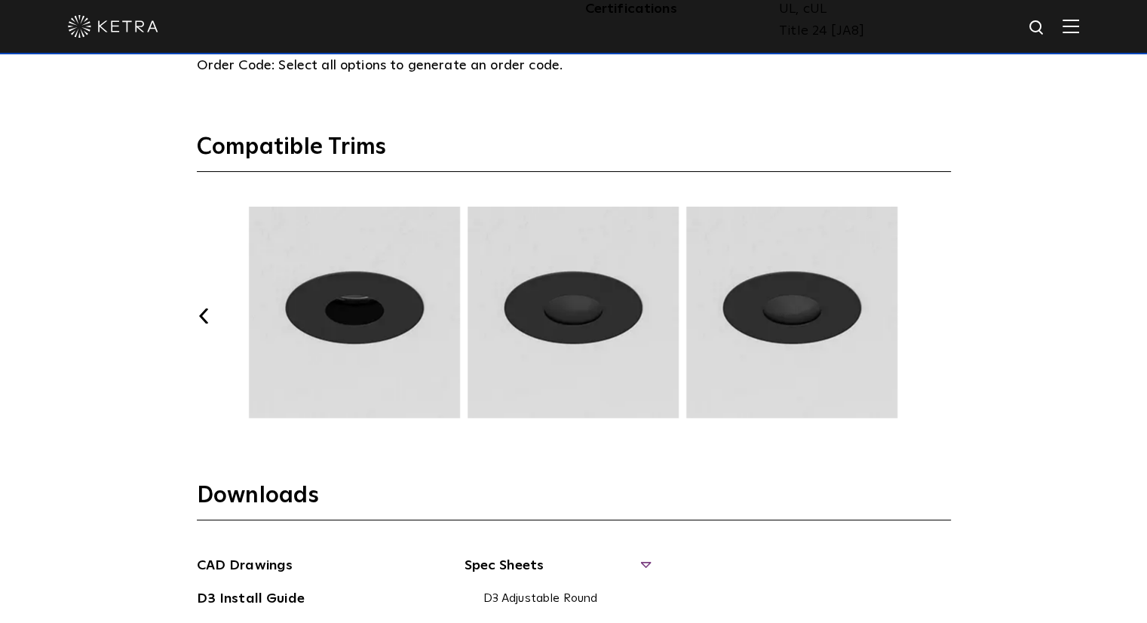
click at [945, 311] on button "Next" at bounding box center [943, 315] width 15 height 15
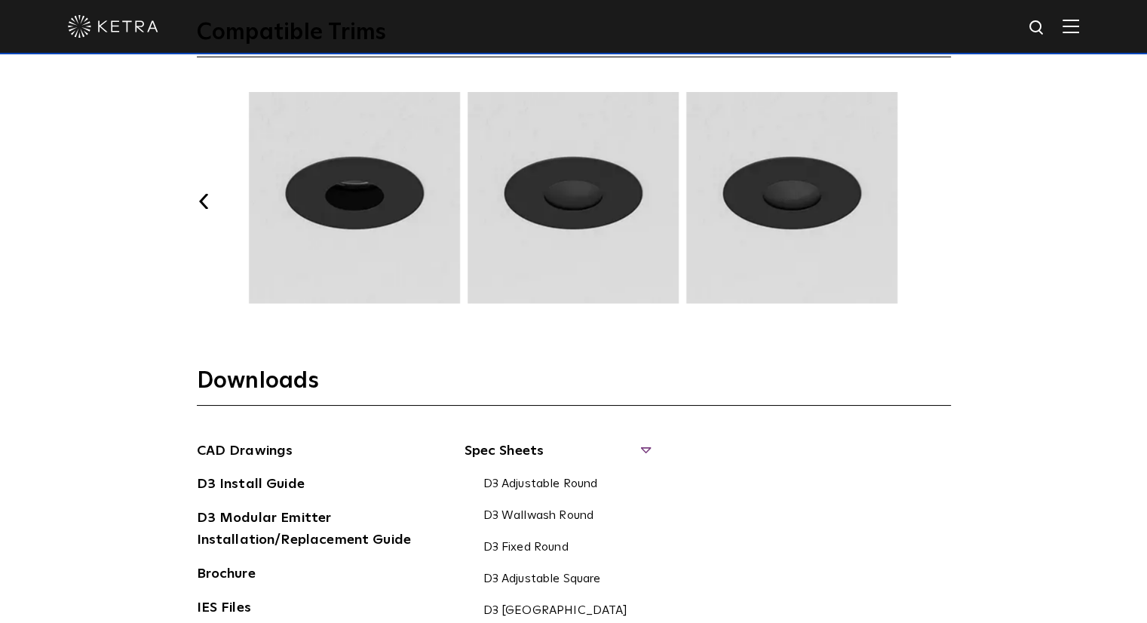
scroll to position [2262, 0]
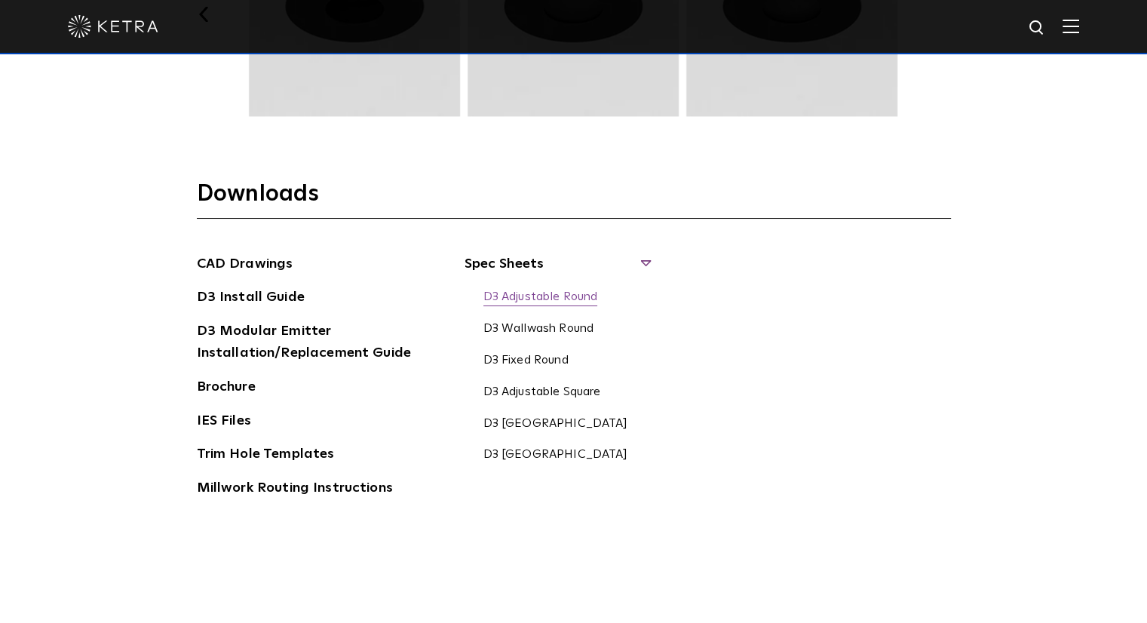
click at [546, 294] on link "D3 Adjustable Round" at bounding box center [540, 297] width 115 height 17
